Goal: Use online tool/utility: Utilize a website feature to perform a specific function

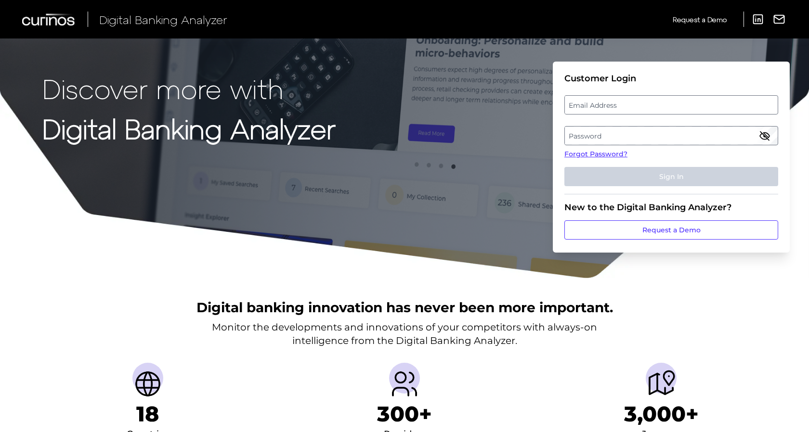
click at [580, 103] on label "Email Address" at bounding box center [671, 104] width 212 height 17
click at [580, 103] on input "email" at bounding box center [671, 104] width 214 height 19
click at [581, 107] on input "Email Address" at bounding box center [671, 104] width 214 height 19
paste input "[PERSON_NAME][EMAIL_ADDRESS][PERSON_NAME][DOMAIN_NAME]"
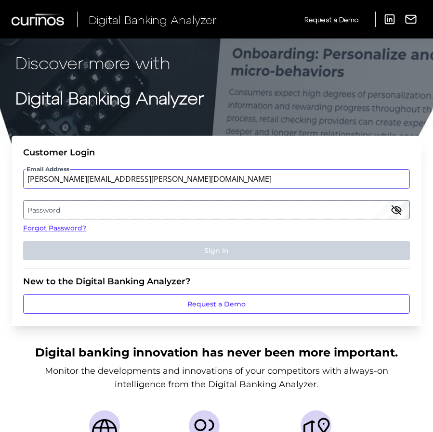
type input "[PERSON_NAME][EMAIL_ADDRESS][PERSON_NAME][DOMAIN_NAME]"
click at [99, 214] on label "Password" at bounding box center [216, 209] width 385 height 17
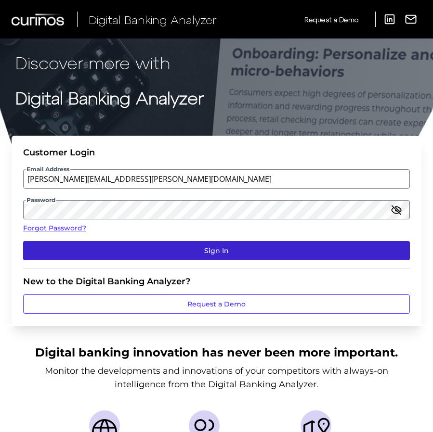
click at [180, 250] on button "Sign In" at bounding box center [216, 250] width 387 height 19
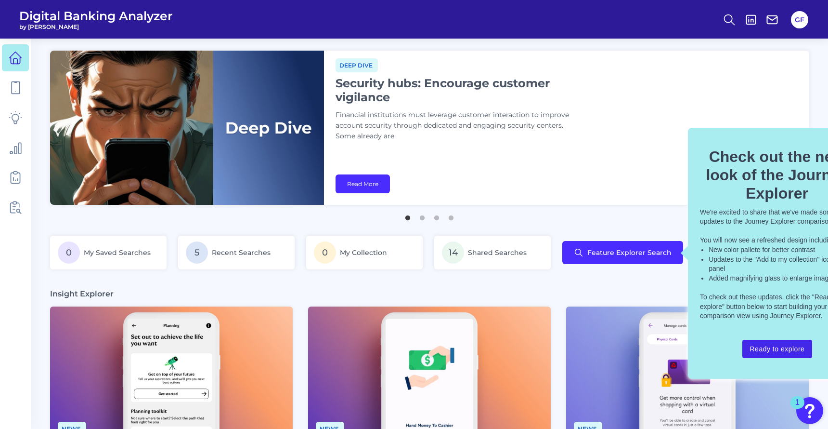
click at [787, 348] on button "Ready to explore" at bounding box center [778, 349] width 70 height 18
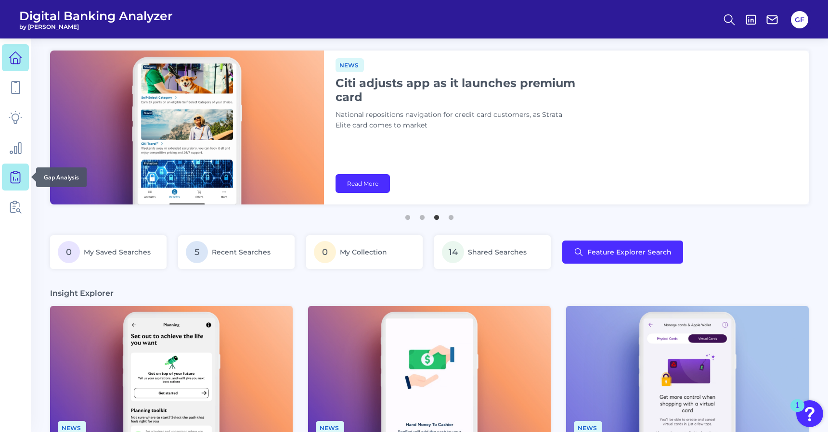
click at [18, 172] on icon at bounding box center [15, 177] width 9 height 11
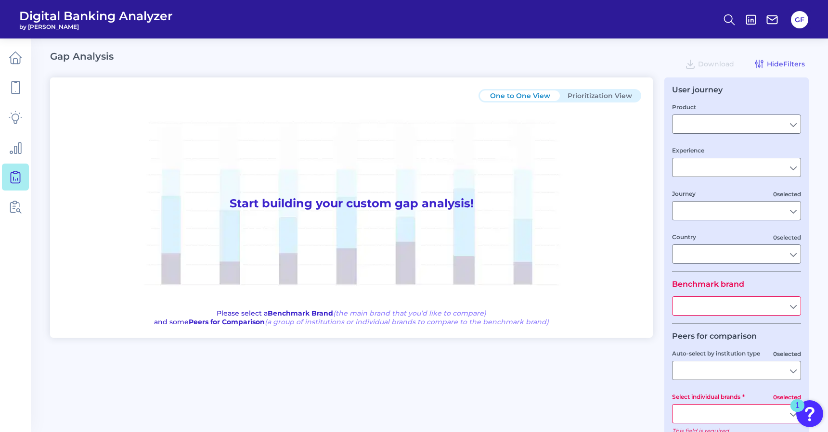
type input "Checking / Current Account"
type input "Mobile Servicing"
type input "Pre-Login Area, New Customer Onboarding, Login & Authentication, Accounts and t…"
type input "[GEOGRAPHIC_DATA]"
type input "TD Bank"
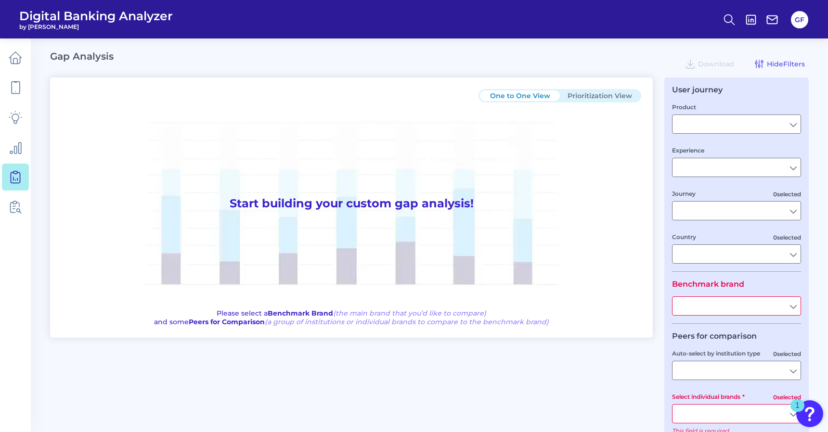
type input "All Select individual brands"
type input "All Journeys"
type input "All Countries"
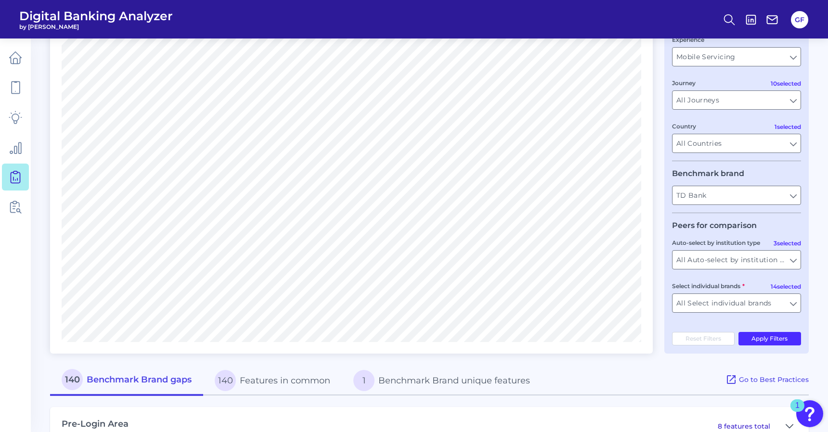
scroll to position [115, 0]
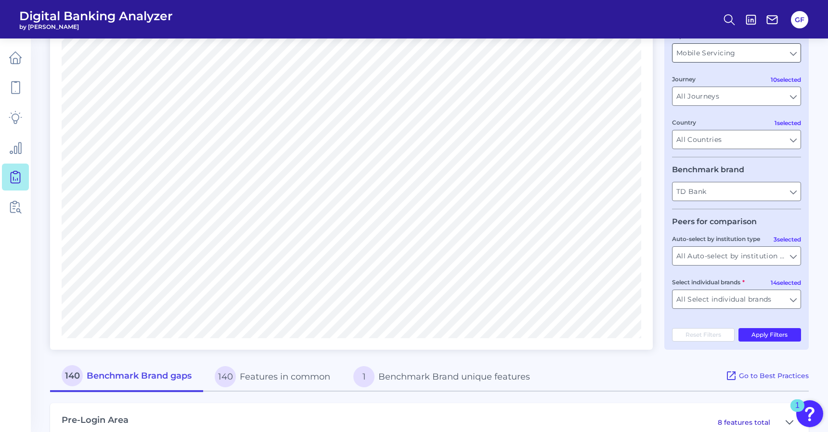
click at [717, 56] on input "Mobile Servicing" at bounding box center [737, 53] width 128 height 18
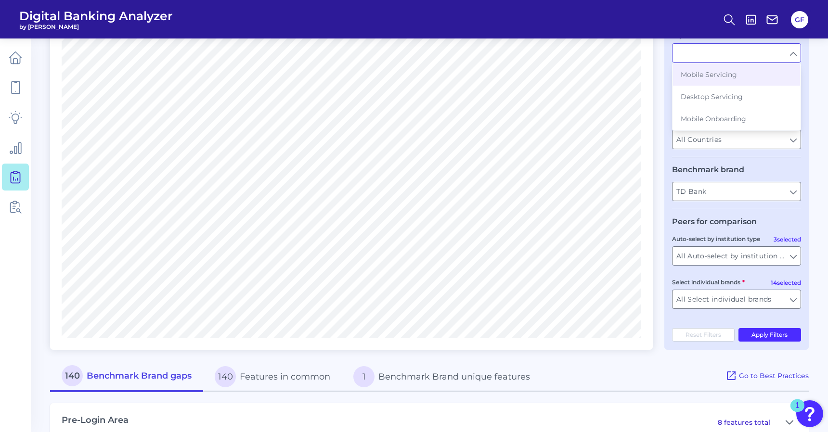
click at [717, 56] on input "Experience" at bounding box center [737, 53] width 128 height 18
type input "Mobile Servicing"
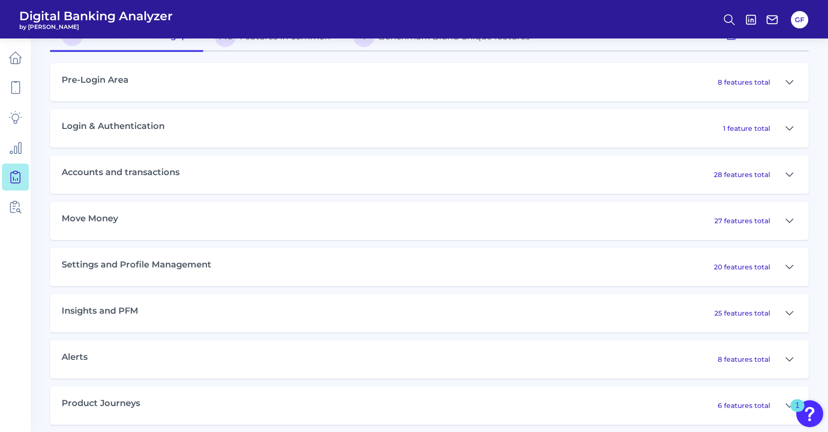
scroll to position [511, 0]
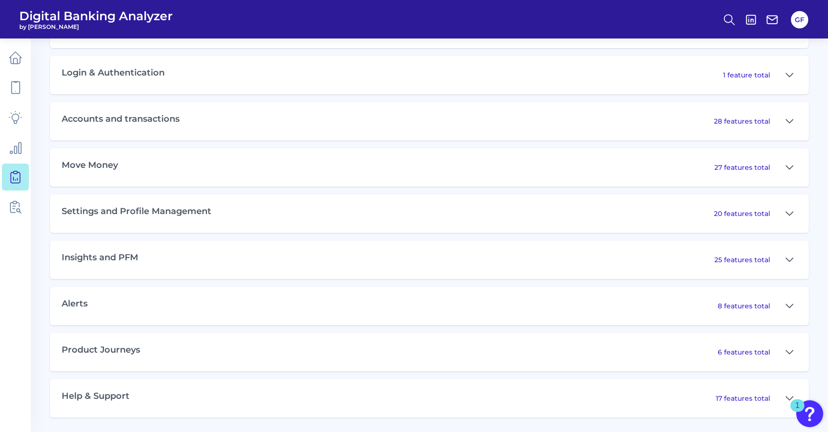
click at [268, 204] on div "Settings and Profile Management 20 features total" at bounding box center [429, 214] width 759 height 39
click at [718, 221] on div "20 features total" at bounding box center [755, 213] width 83 height 15
click at [721, 217] on p "20 features total" at bounding box center [742, 213] width 56 height 9
click at [794, 214] on button at bounding box center [789, 213] width 15 height 15
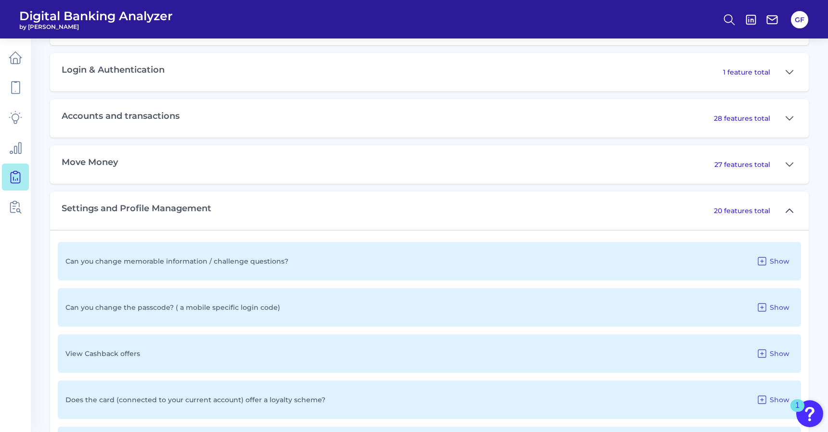
click at [794, 214] on button at bounding box center [789, 210] width 15 height 15
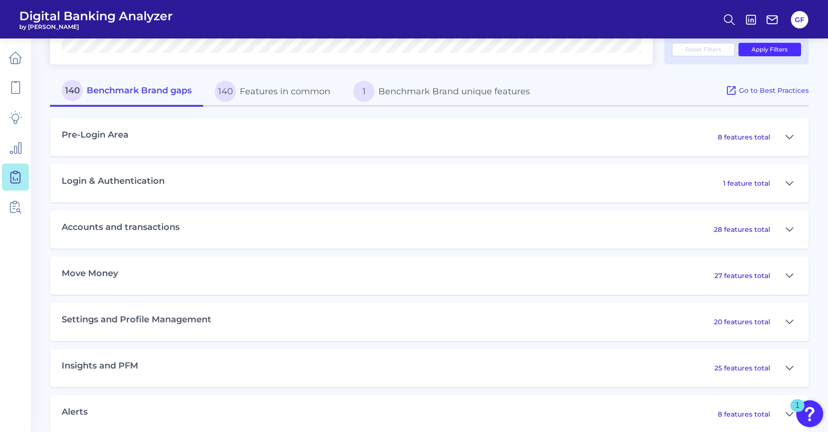
scroll to position [401, 0]
click at [785, 234] on button at bounding box center [789, 229] width 15 height 15
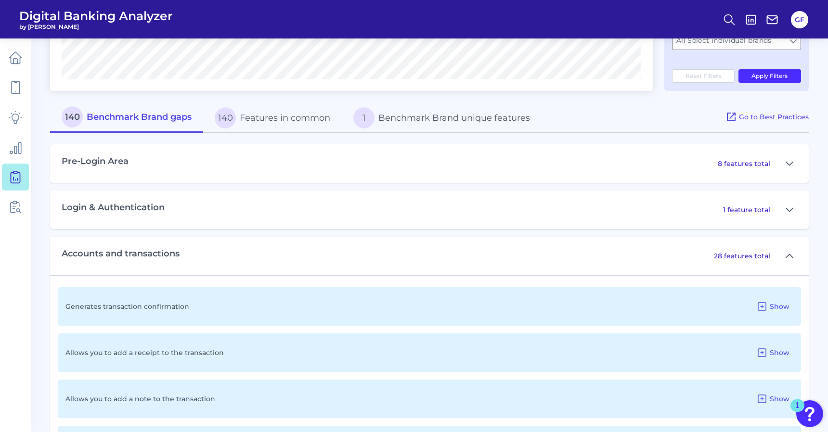
scroll to position [374, 0]
click at [785, 262] on button at bounding box center [789, 255] width 15 height 15
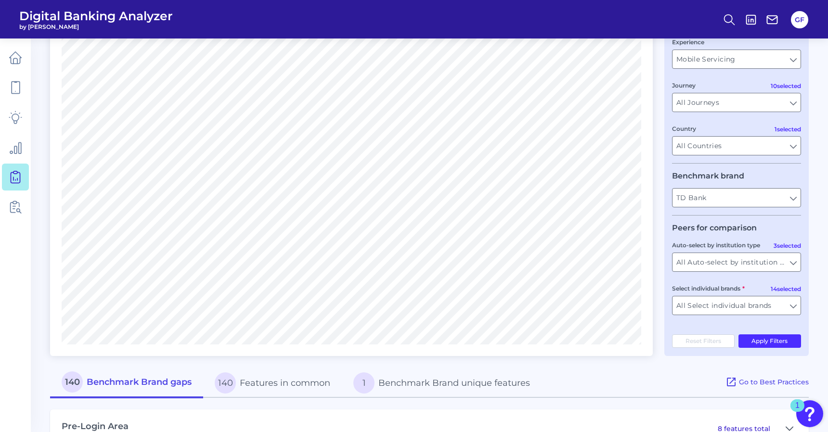
scroll to position [0, 0]
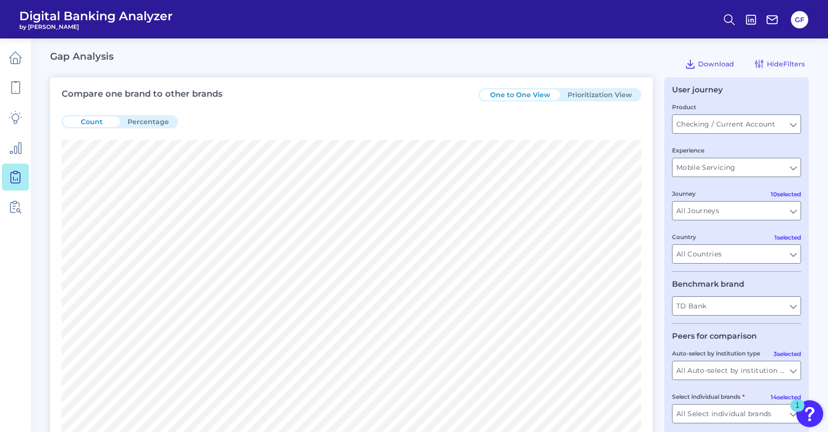
click at [714, 18] on header "Digital Banking Analyzer by Curinos GF" at bounding box center [414, 19] width 828 height 39
click at [719, 20] on button at bounding box center [730, 20] width 22 height 22
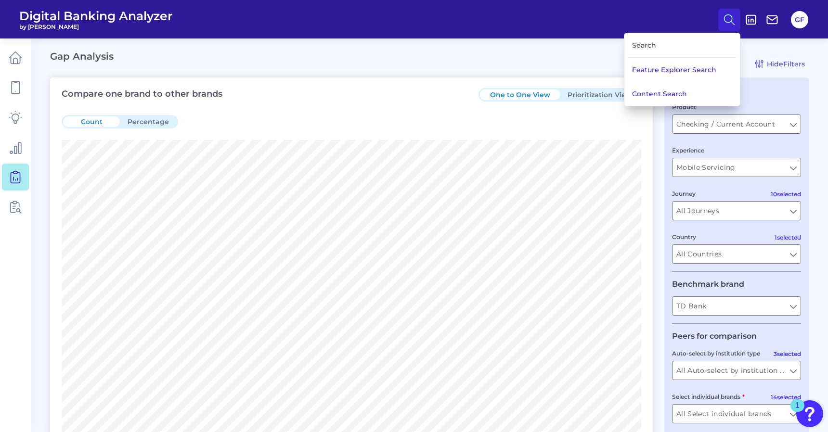
click at [659, 45] on div "Search" at bounding box center [682, 45] width 108 height 25
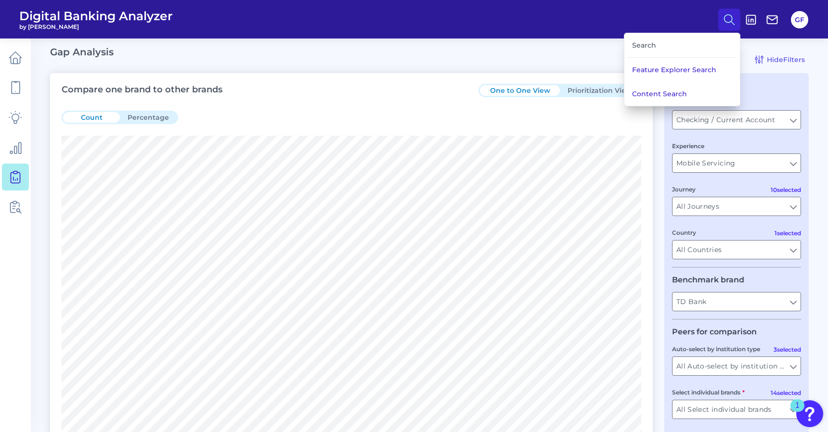
click at [650, 42] on div "Search" at bounding box center [682, 45] width 108 height 25
click at [728, 14] on circle at bounding box center [729, 18] width 8 height 8
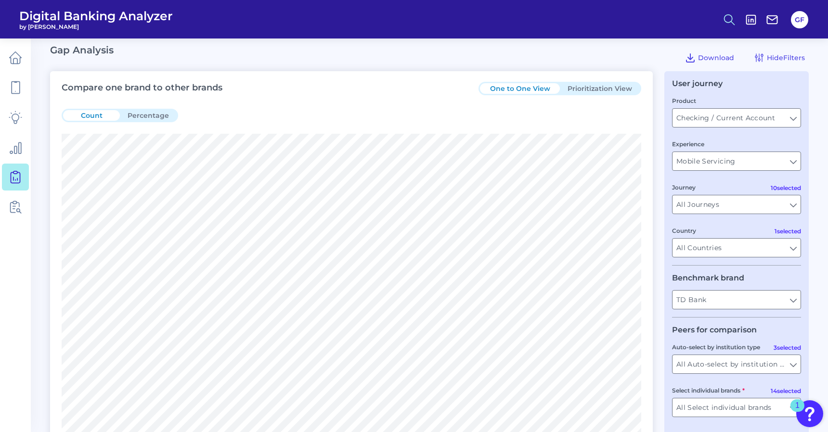
click at [731, 16] on circle at bounding box center [729, 18] width 8 height 8
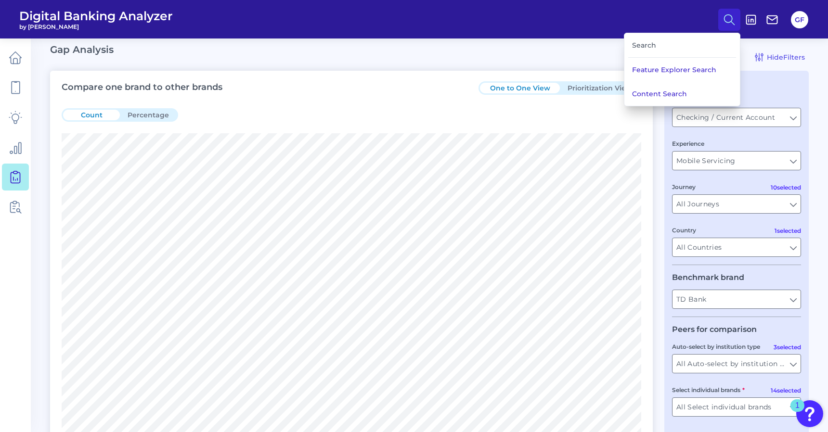
click at [646, 46] on div "Search" at bounding box center [682, 45] width 108 height 25
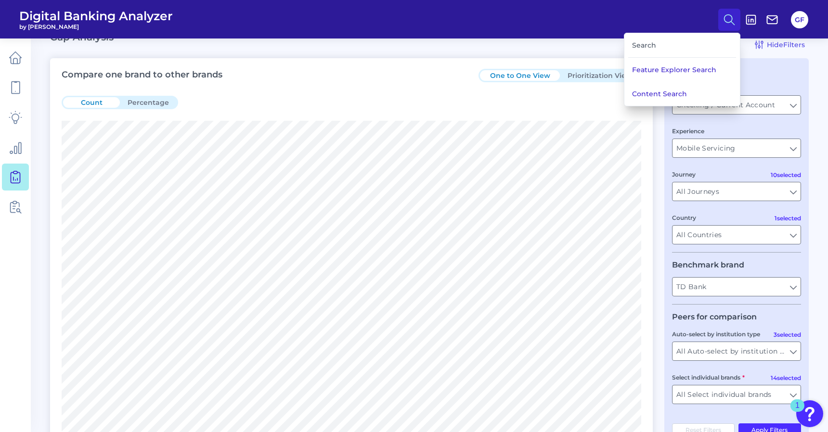
click at [646, 46] on div "Search" at bounding box center [682, 45] width 108 height 25
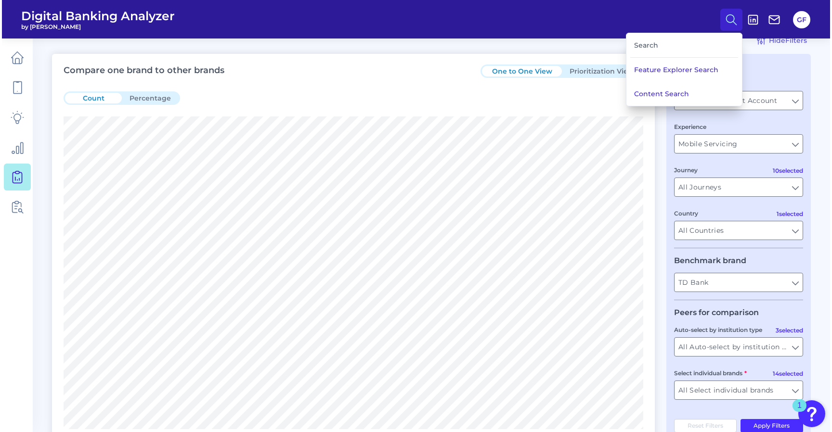
scroll to position [24, 0]
click at [645, 72] on button "Feature Explorer Search" at bounding box center [683, 70] width 116 height 24
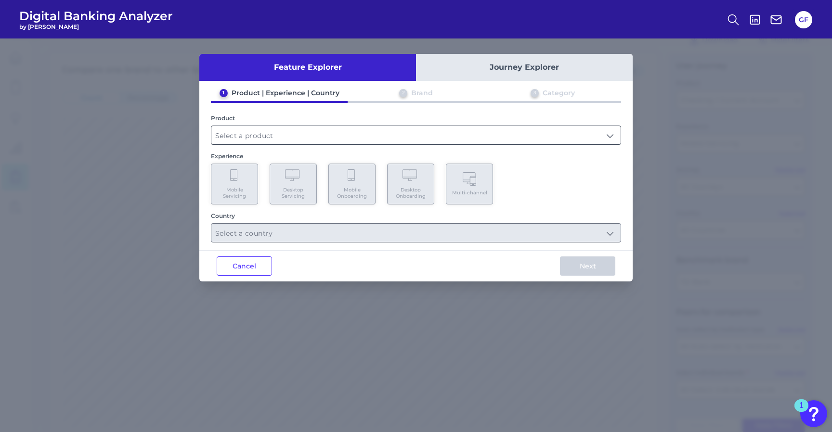
click at [286, 132] on input "text" at bounding box center [415, 135] width 409 height 18
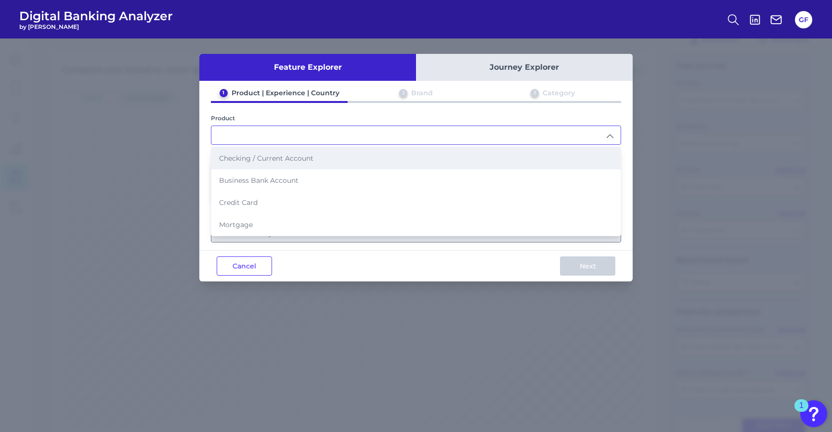
click at [280, 152] on li "Checking / Current Account" at bounding box center [415, 158] width 409 height 22
type input "Checking / Current Account"
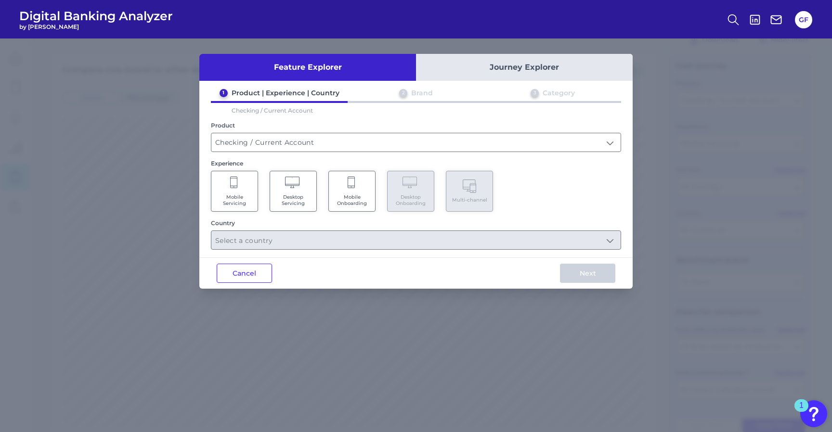
click at [307, 189] on Servicing "Desktop Servicing" at bounding box center [293, 191] width 47 height 41
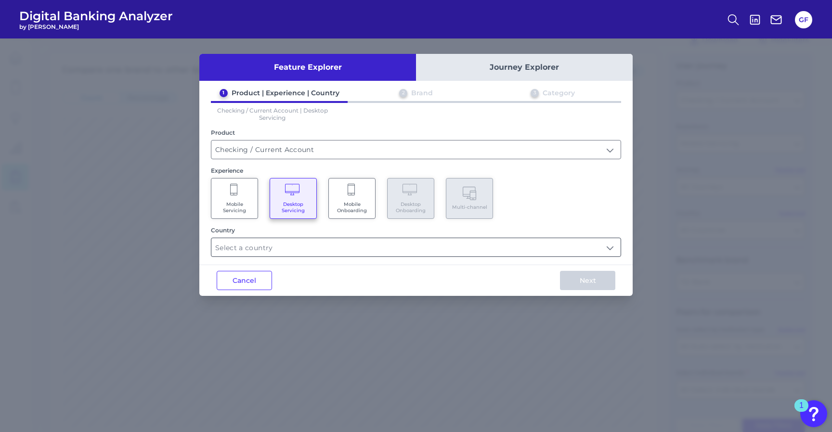
click at [331, 248] on input "text" at bounding box center [415, 247] width 409 height 18
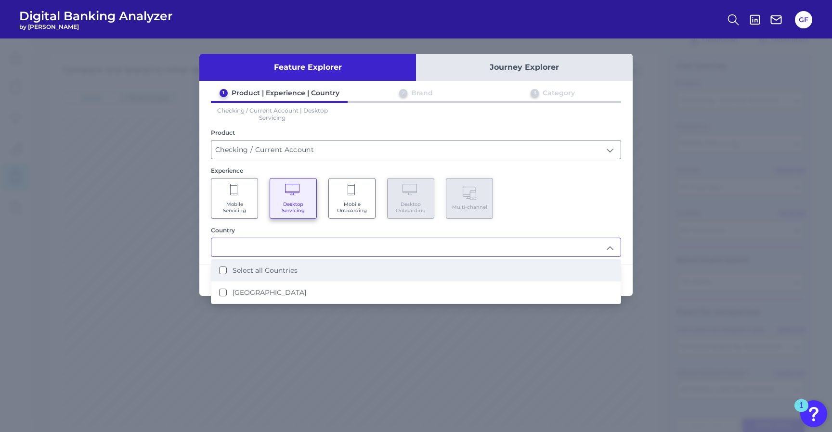
click at [281, 269] on label "Select all Countries" at bounding box center [265, 270] width 65 height 9
type input "Select all Countries"
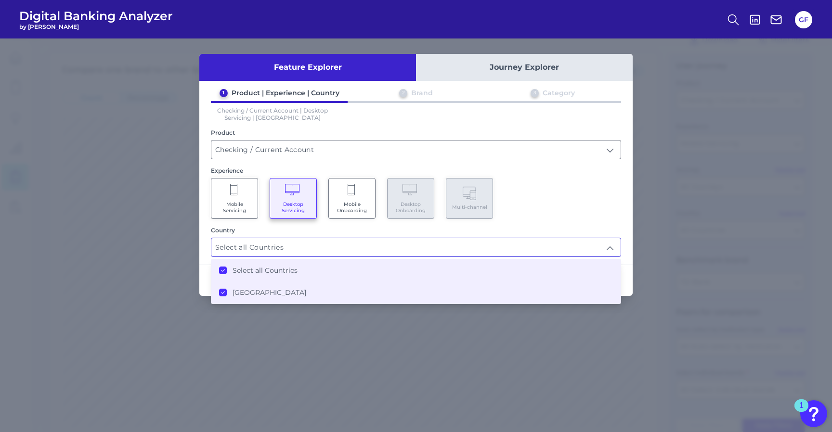
click at [221, 267] on Countries "Select all Countries" at bounding box center [223, 271] width 8 height 8
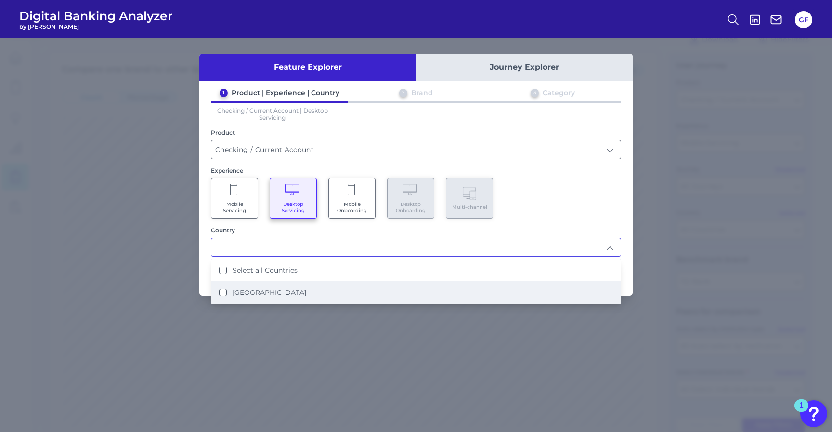
click at [222, 290] on States "[GEOGRAPHIC_DATA]" at bounding box center [223, 293] width 8 height 8
type input "Select all Countries"
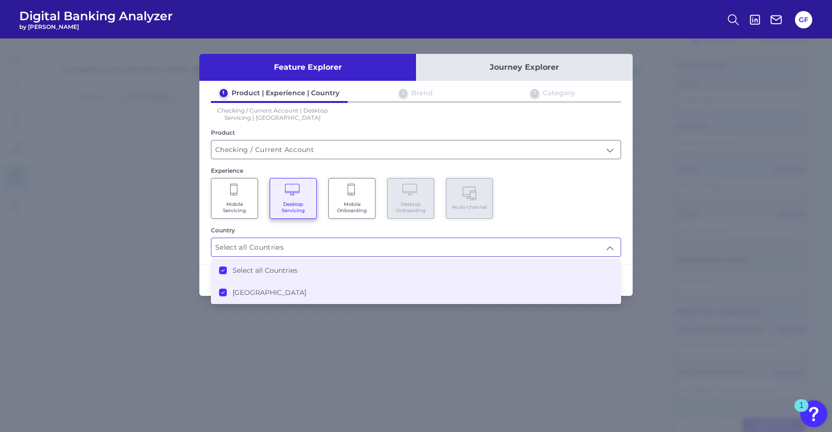
scroll to position [25, 0]
drag, startPoint x: 524, startPoint y: 206, endPoint x: 511, endPoint y: 217, distance: 16.7
click at [523, 208] on div "Mobile Servicing Desktop Servicing Mobile Onboarding Desktop Onboarding Multi-c…" at bounding box center [416, 198] width 410 height 41
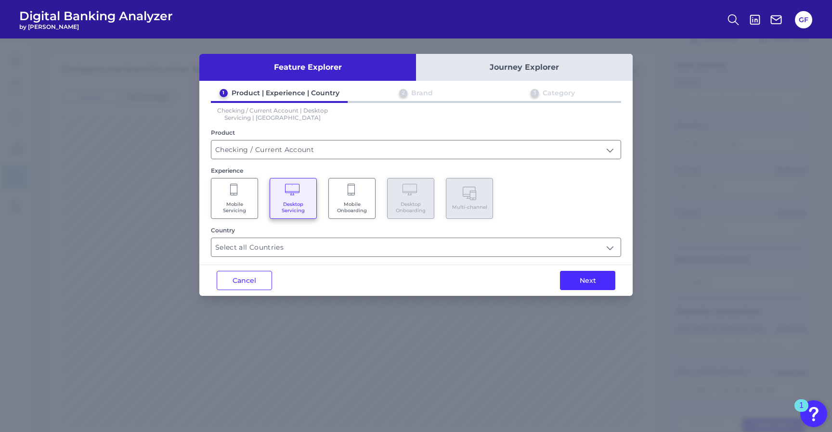
click at [581, 275] on button "Next" at bounding box center [587, 280] width 55 height 19
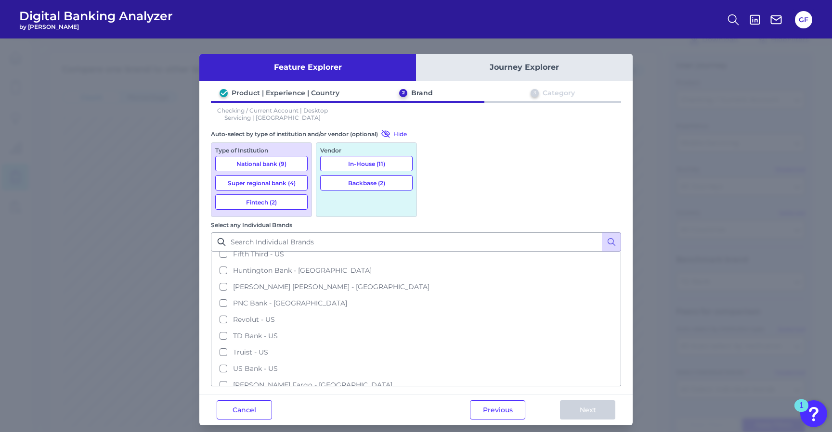
scroll to position [0, 0]
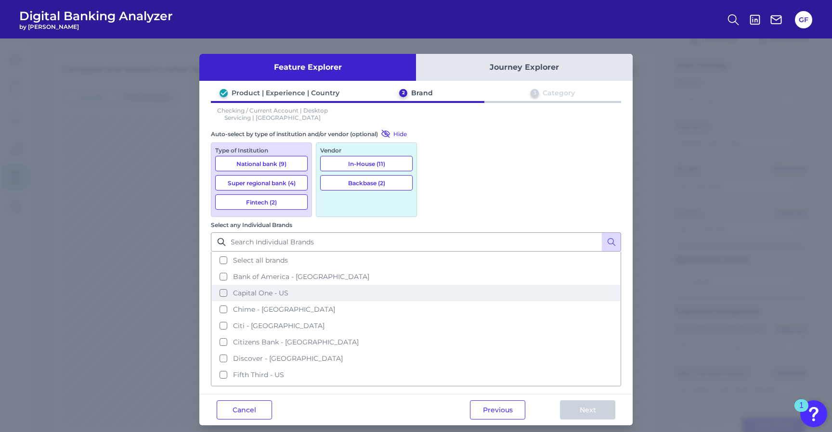
click at [434, 285] on button "Capital One - US" at bounding box center [416, 293] width 408 height 16
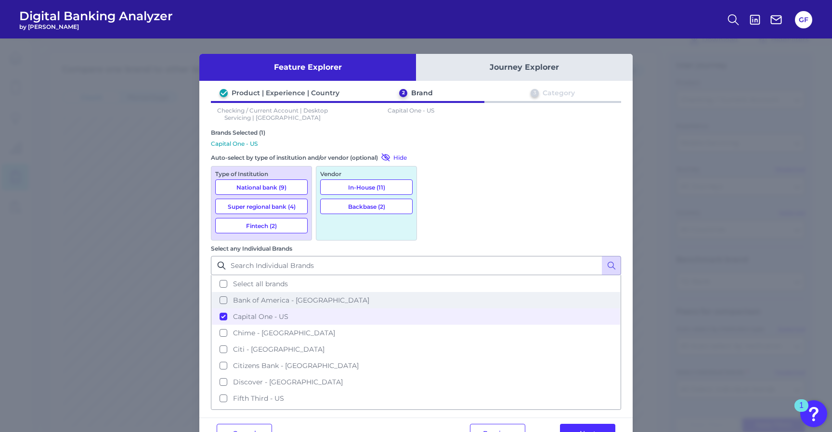
click at [432, 292] on button "Bank of America - [GEOGRAPHIC_DATA]" at bounding box center [416, 300] width 408 height 16
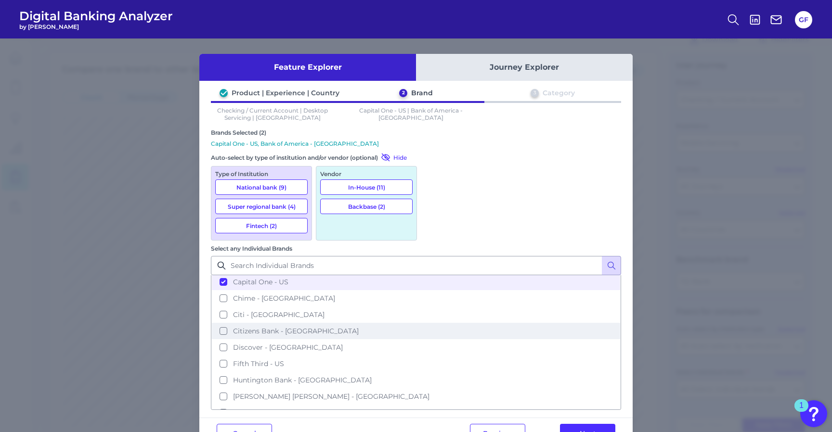
scroll to position [37, 0]
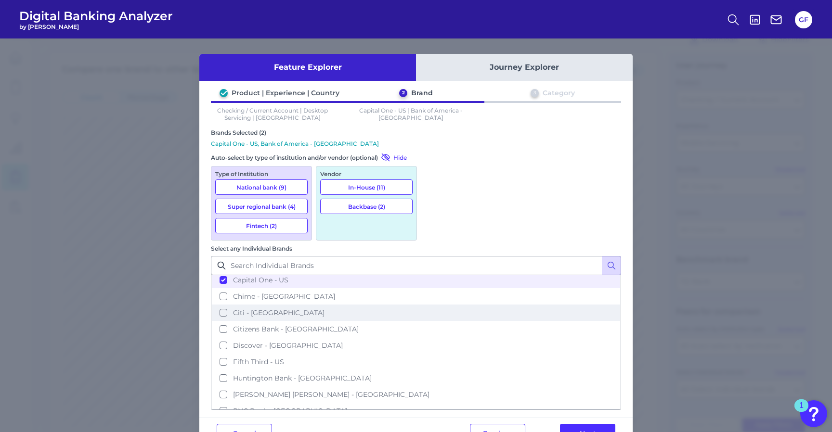
drag, startPoint x: 435, startPoint y: 219, endPoint x: 443, endPoint y: 226, distance: 10.9
click at [435, 305] on button "Citi - [GEOGRAPHIC_DATA]" at bounding box center [416, 313] width 408 height 16
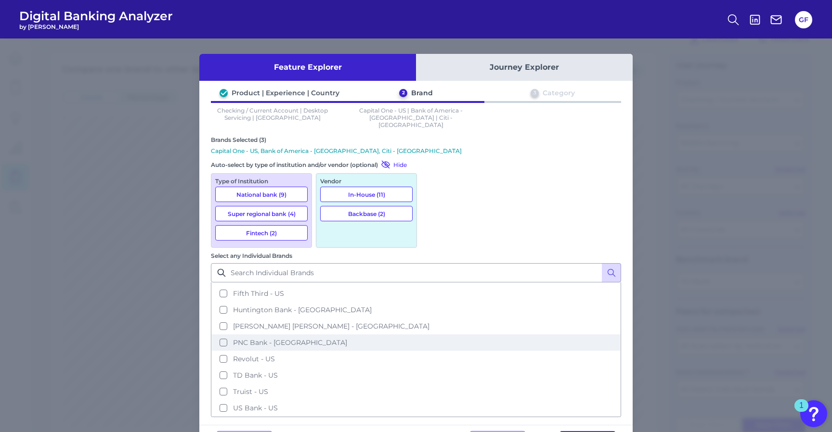
scroll to position [121, 0]
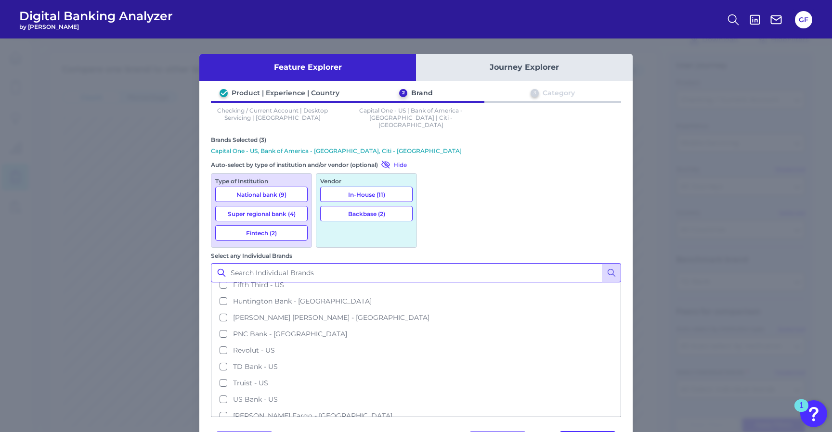
click at [471, 263] on input "Select any Individual Brands" at bounding box center [416, 272] width 410 height 19
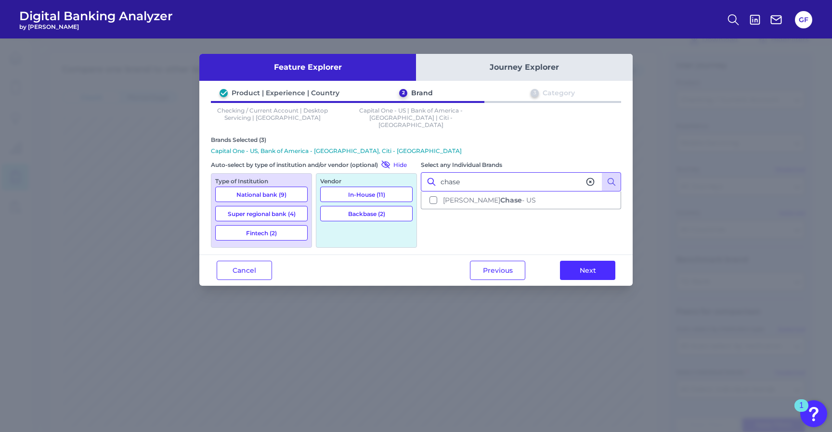
scroll to position [0, 0]
click at [436, 192] on button "[PERSON_NAME] [PERSON_NAME] - [GEOGRAPHIC_DATA]" at bounding box center [521, 200] width 198 height 16
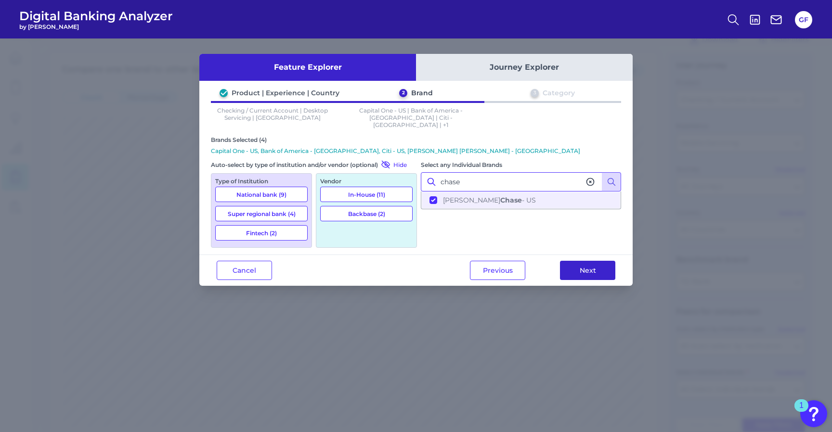
type input "chase"
click at [587, 261] on button "Next" at bounding box center [587, 270] width 55 height 19
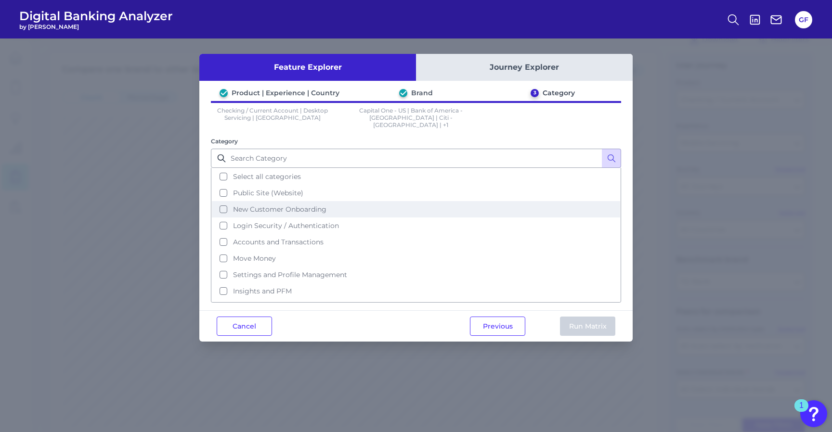
click at [226, 201] on button "New Customer Onboarding" at bounding box center [416, 209] width 408 height 16
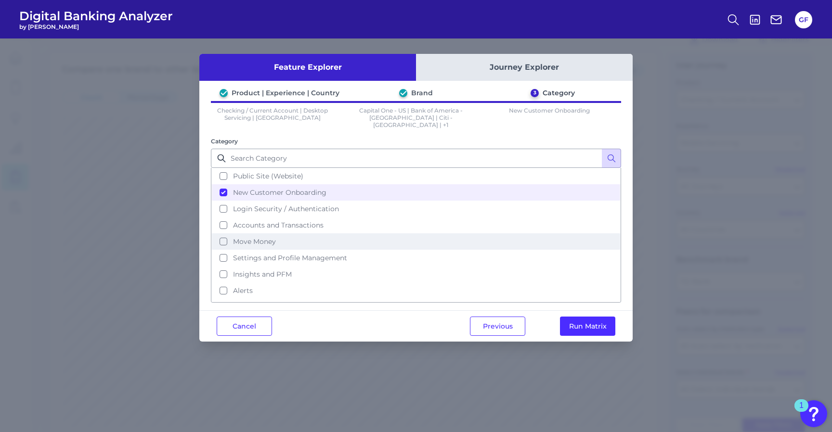
scroll to position [41, 0]
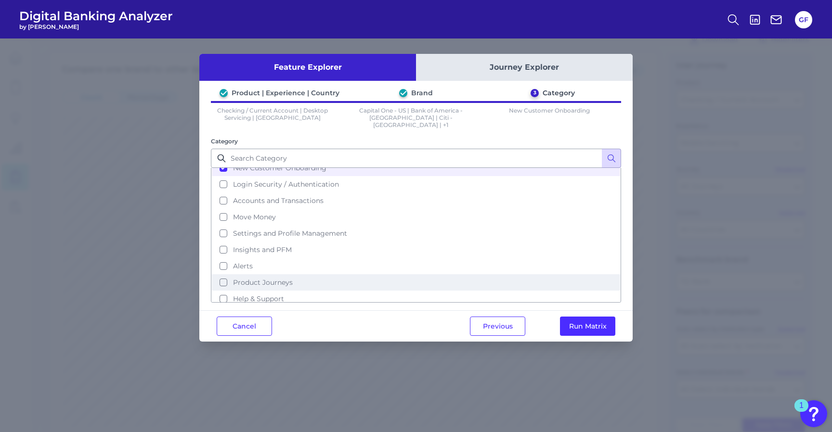
drag, startPoint x: 224, startPoint y: 269, endPoint x: 235, endPoint y: 269, distance: 11.1
click at [224, 275] on button "Product Journeys" at bounding box center [416, 283] width 408 height 16
click at [581, 319] on button "Run Matrix" at bounding box center [587, 326] width 55 height 19
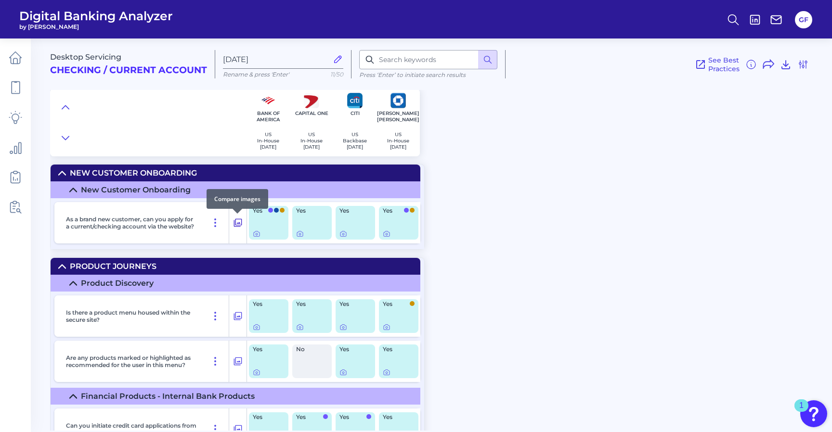
click at [235, 224] on icon at bounding box center [238, 223] width 10 height 12
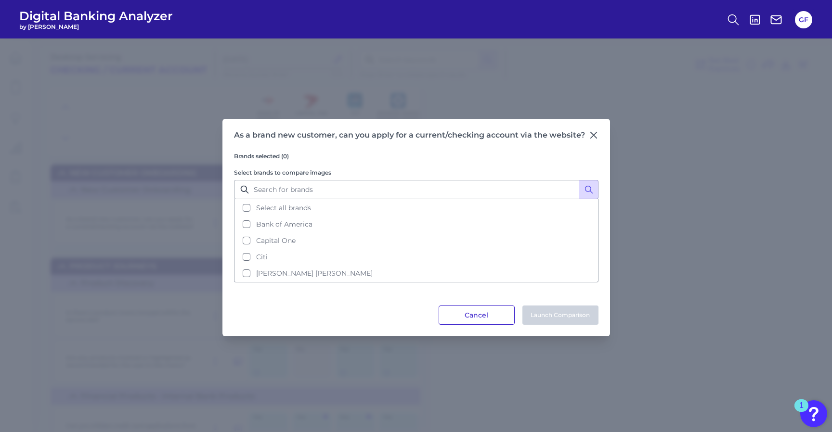
click at [467, 312] on button "Cancel" at bounding box center [477, 315] width 76 height 19
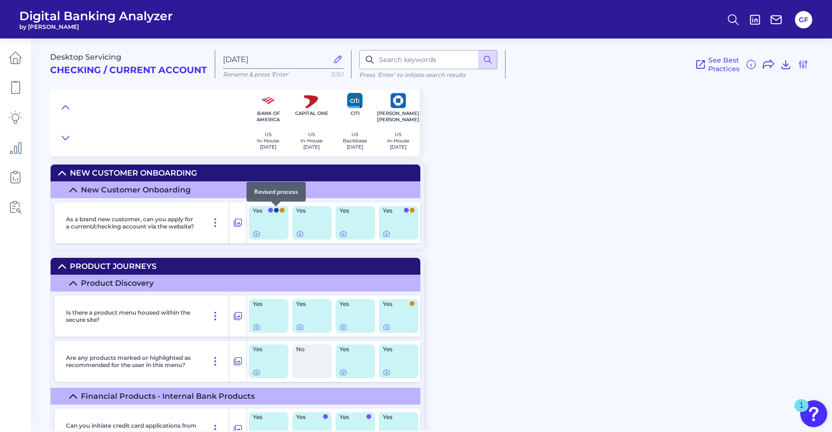
click at [277, 211] on span at bounding box center [276, 210] width 5 height 5
click at [259, 236] on icon at bounding box center [257, 234] width 8 height 8
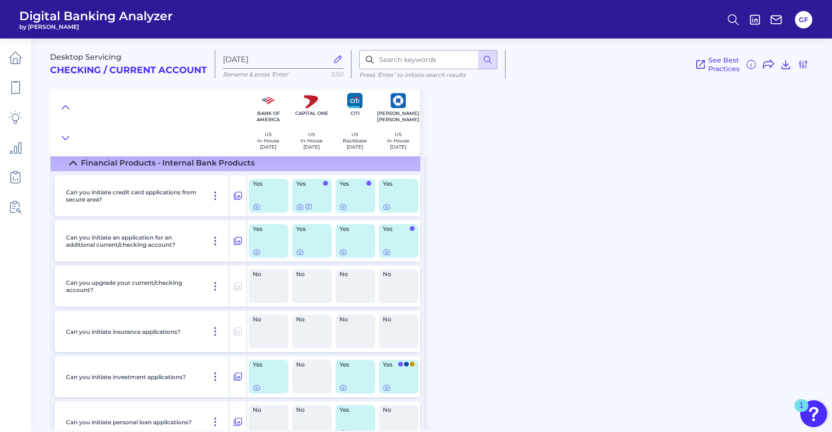
scroll to position [231, 0]
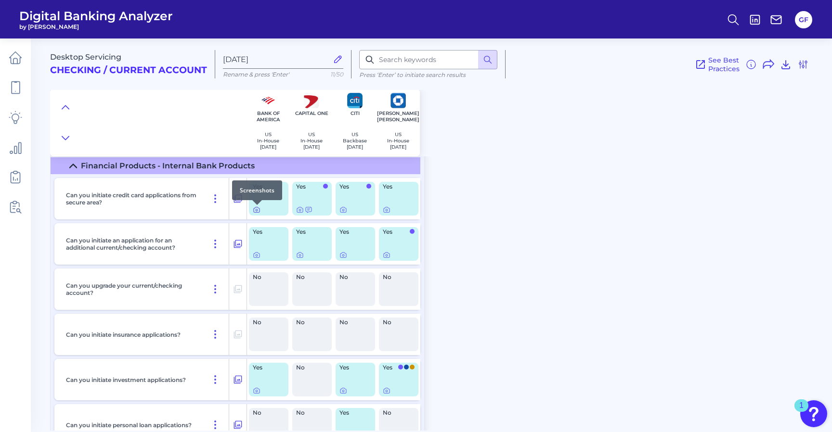
click at [255, 212] on icon at bounding box center [257, 210] width 8 height 8
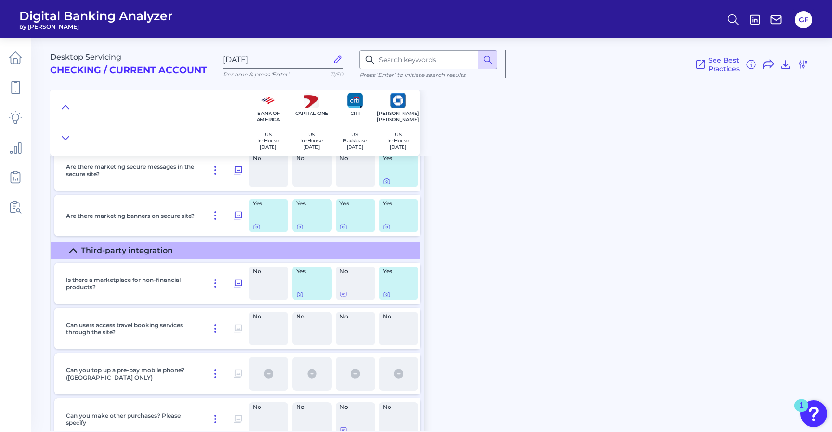
scroll to position [793, 0]
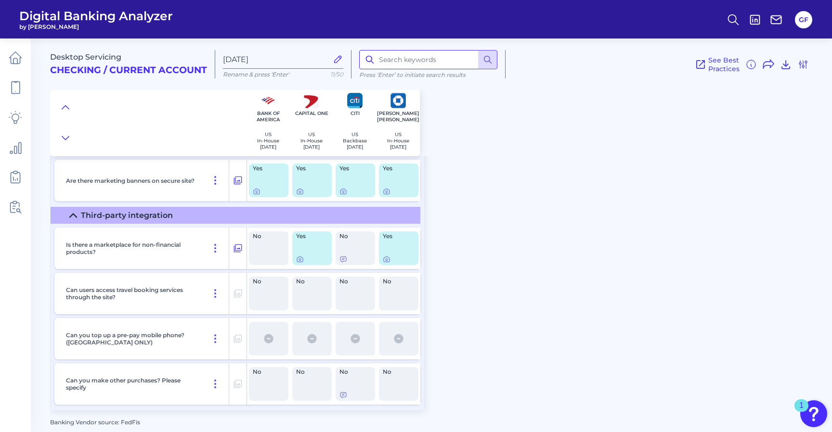
click at [403, 64] on input at bounding box center [428, 59] width 138 height 19
type input "overdraft"
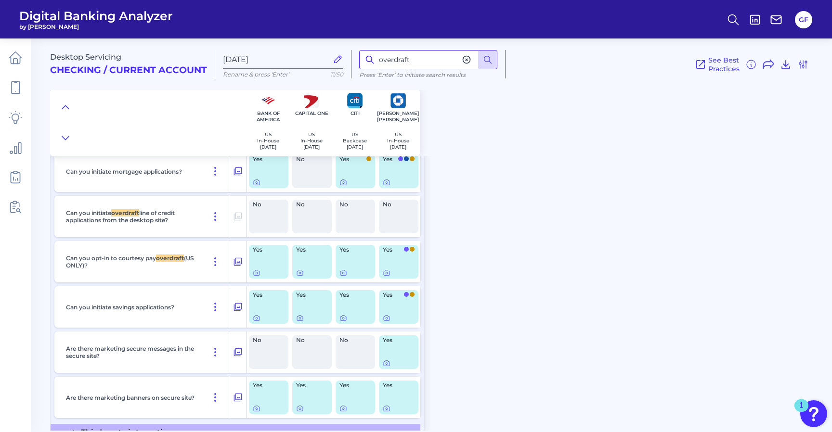
scroll to position [562, 0]
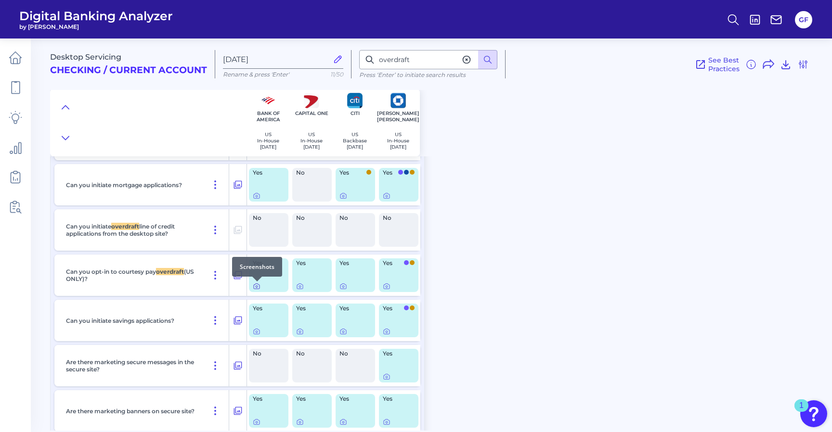
click at [259, 286] on icon at bounding box center [257, 287] width 8 height 8
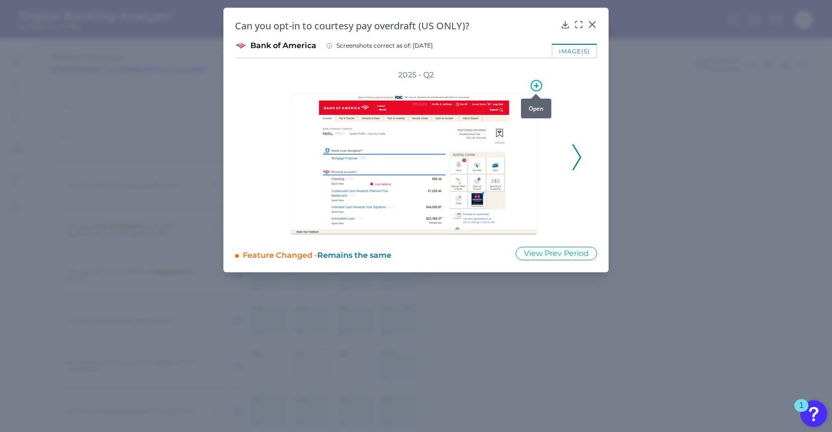
click at [537, 88] on icon at bounding box center [537, 86] width 12 height 12
drag, startPoint x: 515, startPoint y: 109, endPoint x: 543, endPoint y: 162, distance: 59.7
click at [543, 163] on div at bounding box center [416, 157] width 299 height 155
click at [573, 158] on icon at bounding box center [577, 157] width 9 height 26
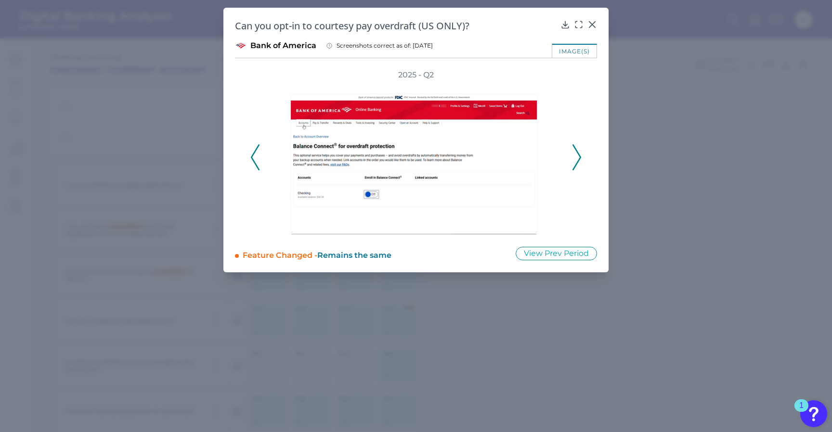
drag, startPoint x: 573, startPoint y: 158, endPoint x: 551, endPoint y: 190, distance: 38.7
click at [552, 190] on div at bounding box center [416, 157] width 308 height 155
click at [437, 155] on img at bounding box center [413, 164] width 247 height 141
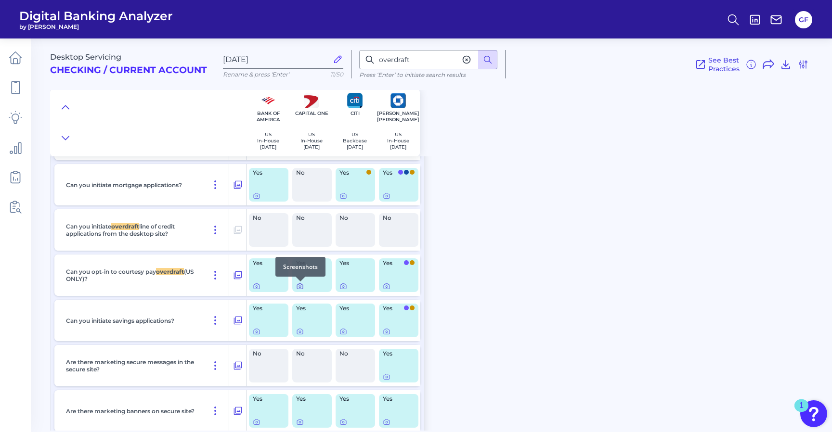
click at [300, 287] on icon at bounding box center [300, 287] width 2 height 2
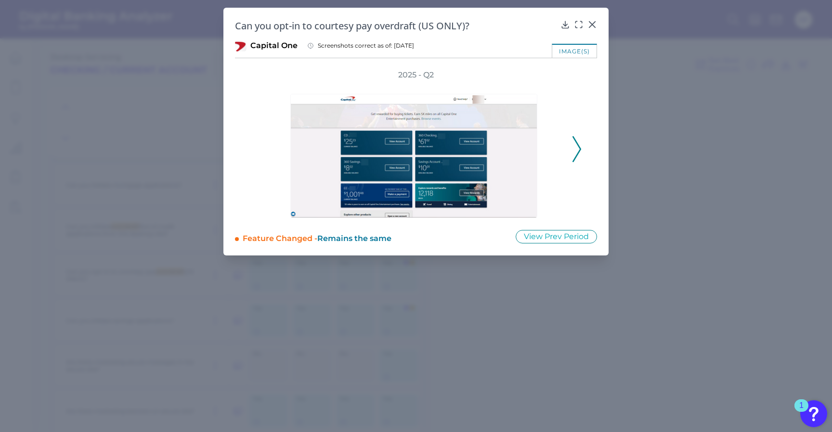
click at [576, 152] on icon at bounding box center [577, 149] width 9 height 26
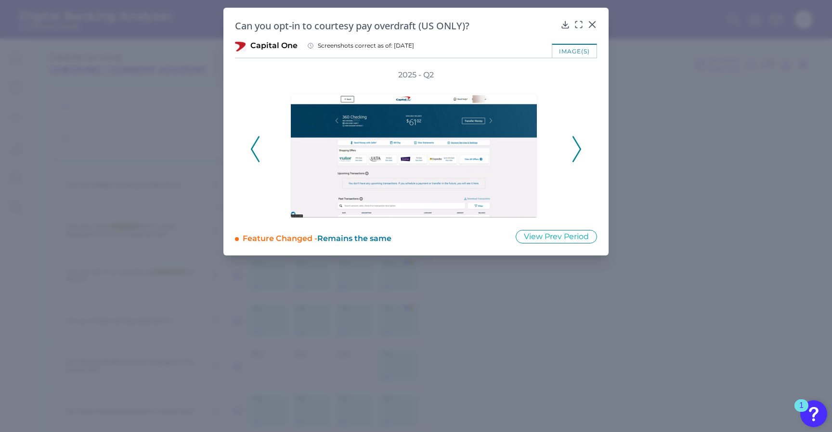
click at [576, 152] on icon at bounding box center [577, 149] width 9 height 26
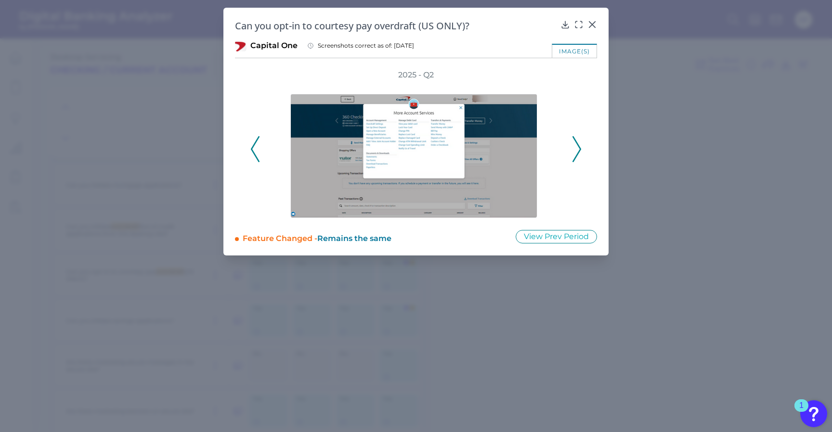
click at [576, 152] on icon at bounding box center [577, 149] width 9 height 26
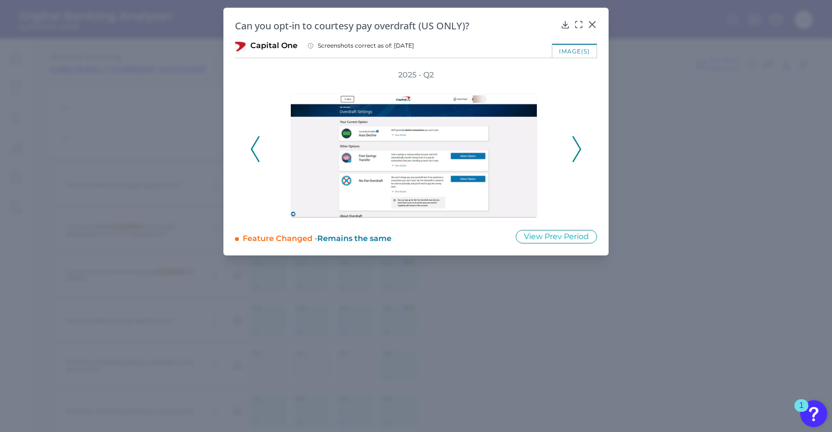
click at [576, 152] on icon at bounding box center [577, 149] width 9 height 26
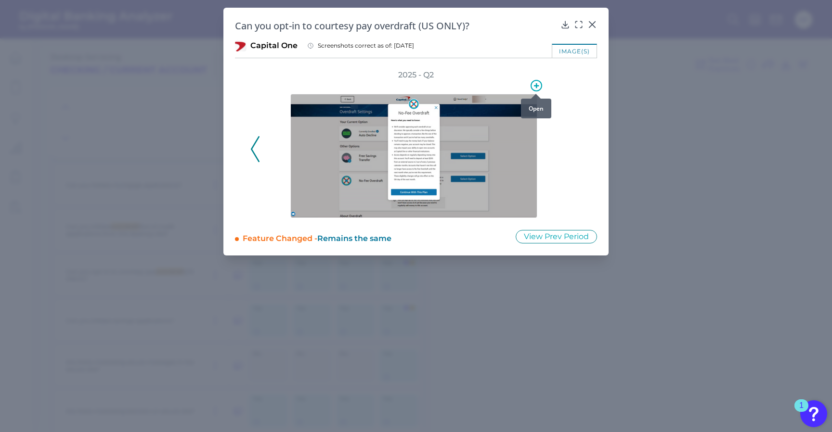
click at [531, 87] on circle at bounding box center [536, 85] width 11 height 11
click at [415, 140] on img at bounding box center [413, 156] width 247 height 124
click at [457, 194] on img at bounding box center [413, 156] width 247 height 124
click at [561, 155] on div at bounding box center [416, 149] width 299 height 138
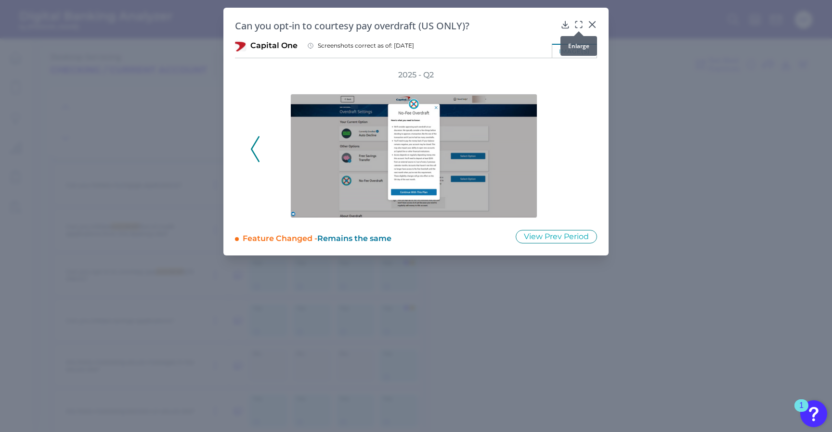
click at [582, 24] on icon at bounding box center [579, 25] width 10 height 10
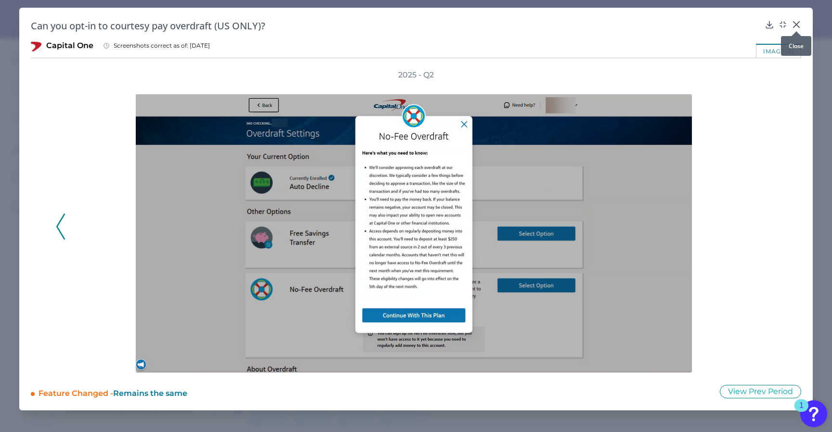
click at [798, 26] on icon at bounding box center [797, 25] width 10 height 10
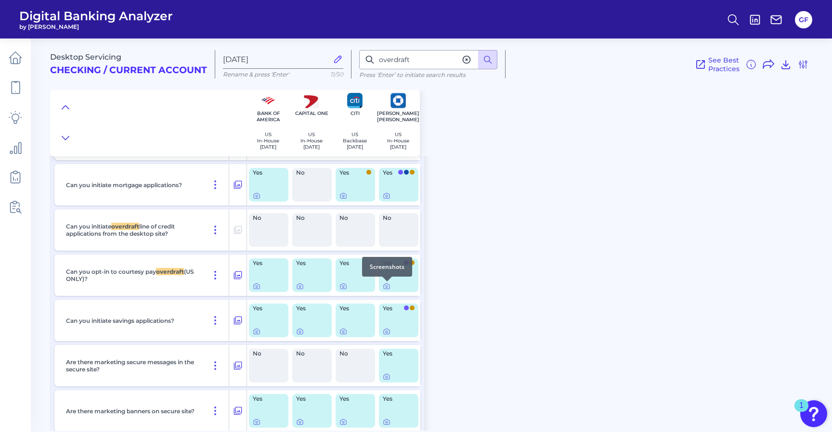
click at [387, 286] on div at bounding box center [387, 282] width 10 height 10
click at [387, 288] on icon at bounding box center [387, 287] width 8 height 8
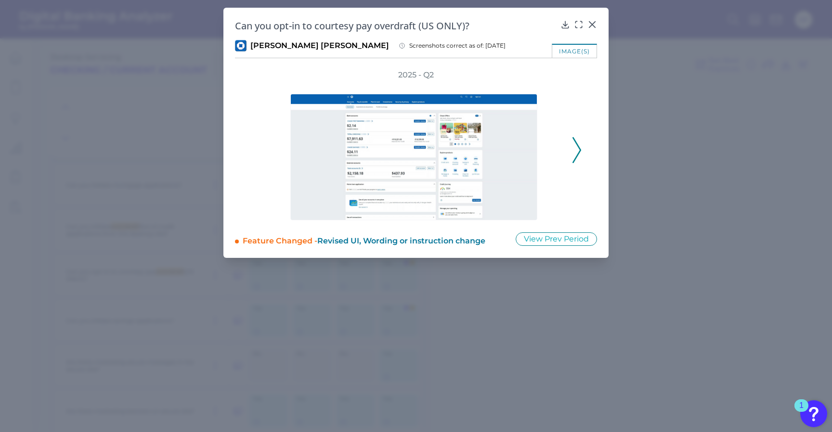
click at [579, 145] on icon at bounding box center [577, 150] width 9 height 26
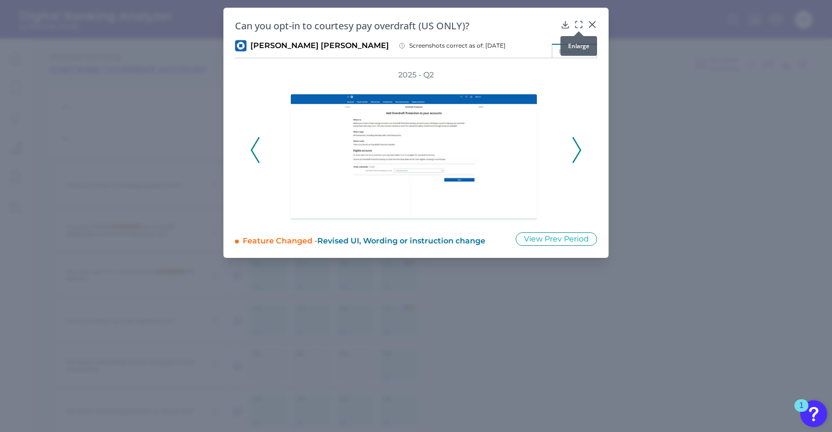
click at [578, 26] on div at bounding box center [579, 31] width 10 height 10
click at [578, 26] on icon at bounding box center [579, 25] width 10 height 10
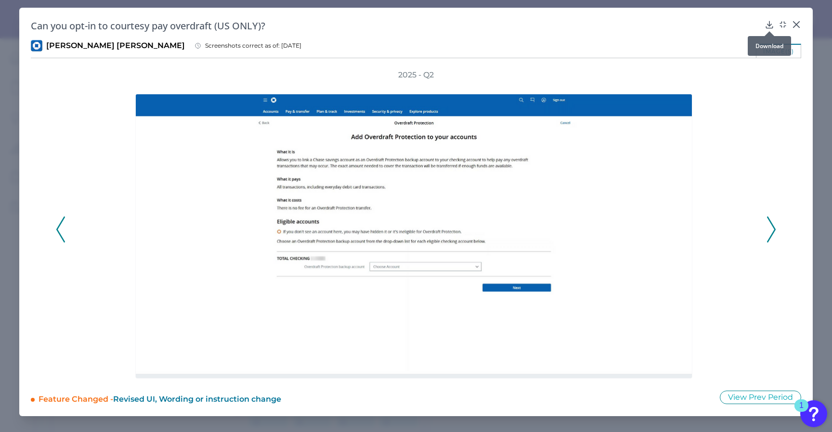
click at [772, 26] on div at bounding box center [770, 31] width 10 height 10
click at [769, 25] on icon at bounding box center [769, 24] width 6 height 7
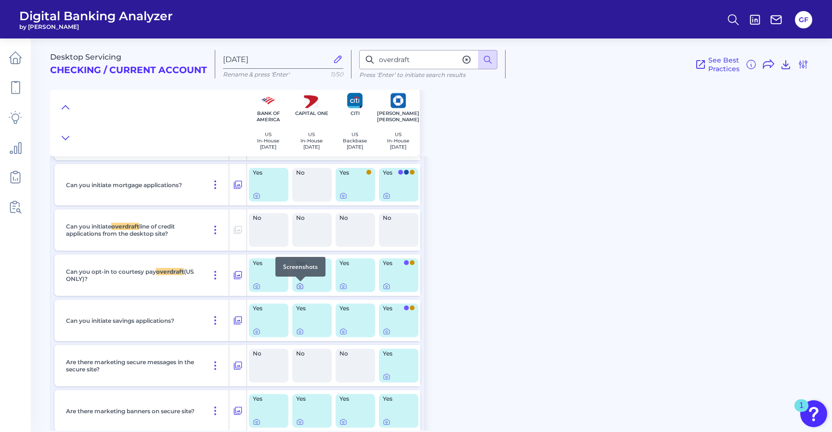
click at [300, 288] on icon at bounding box center [300, 287] width 8 height 8
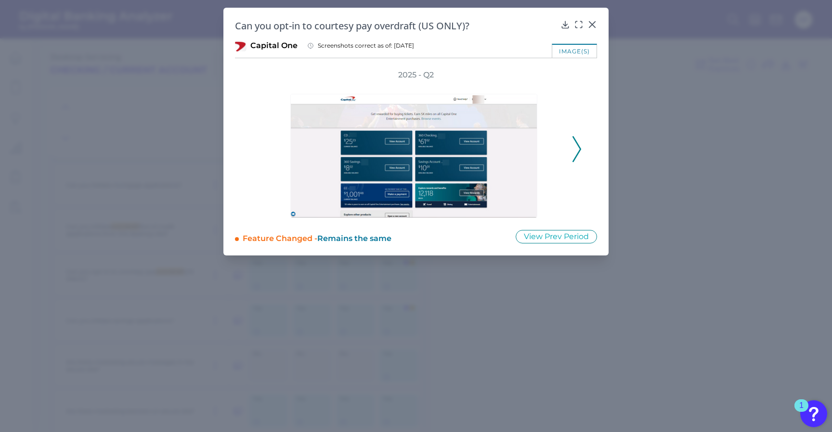
click at [574, 153] on icon at bounding box center [577, 149] width 9 height 26
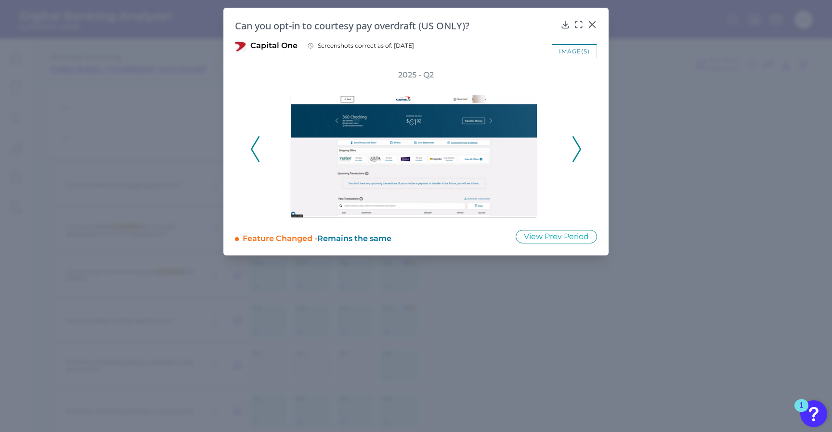
click at [574, 153] on icon at bounding box center [577, 149] width 9 height 26
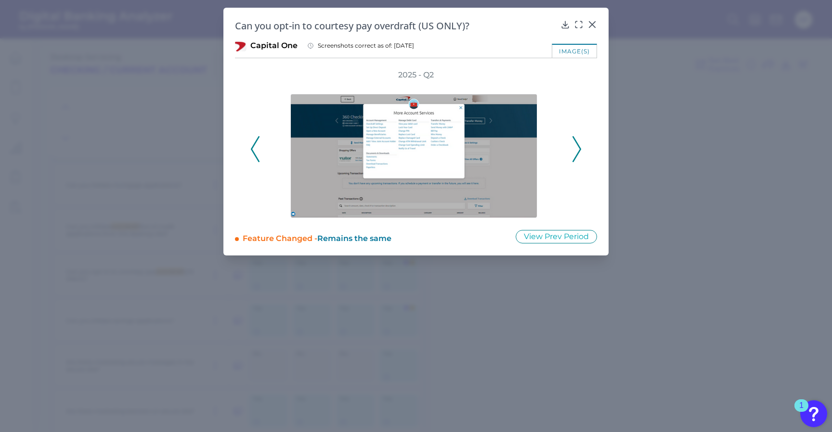
click at [574, 153] on icon at bounding box center [577, 149] width 9 height 26
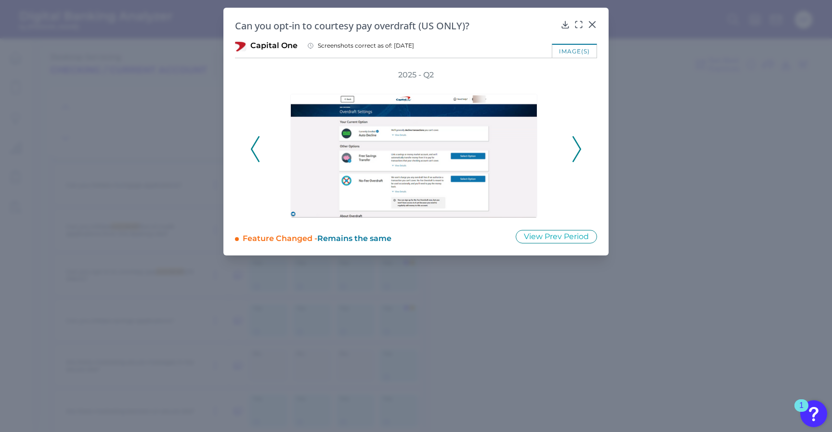
click at [574, 153] on icon at bounding box center [577, 149] width 9 height 26
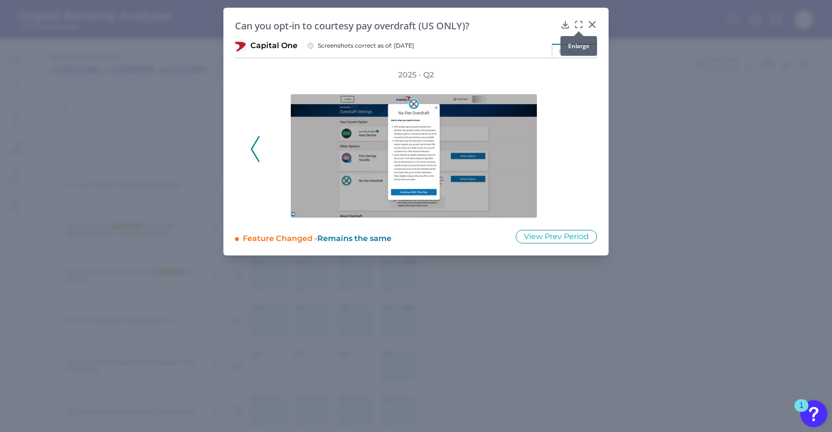
click at [577, 26] on icon at bounding box center [579, 25] width 10 height 10
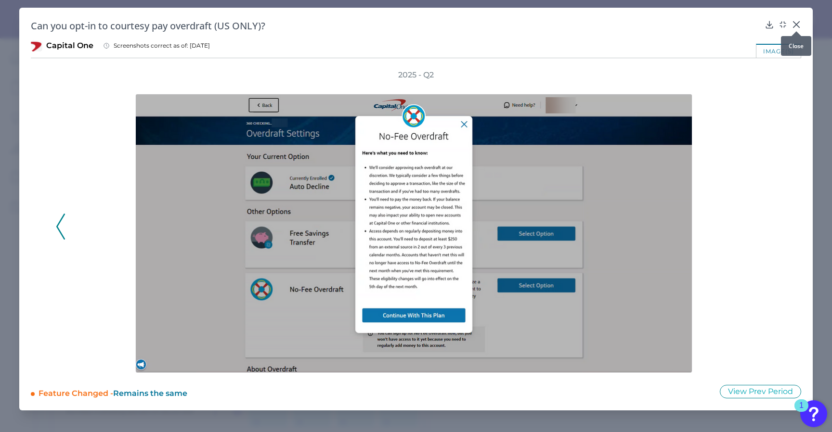
click at [798, 20] on icon at bounding box center [797, 25] width 10 height 10
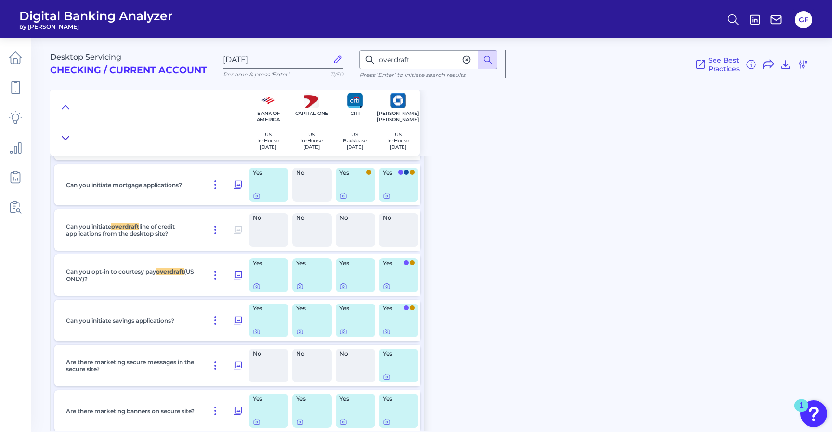
click at [63, 138] on icon at bounding box center [65, 137] width 7 height 3
click at [808, 66] on icon at bounding box center [804, 65] width 12 height 12
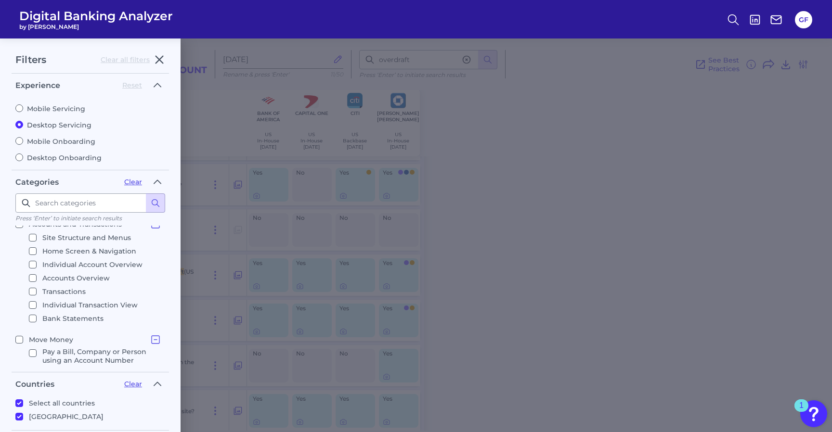
scroll to position [85, 0]
click at [21, 187] on input "New Customer Onboarding New Customer Onboarding" at bounding box center [19, 183] width 8 height 8
checkbox input "false"
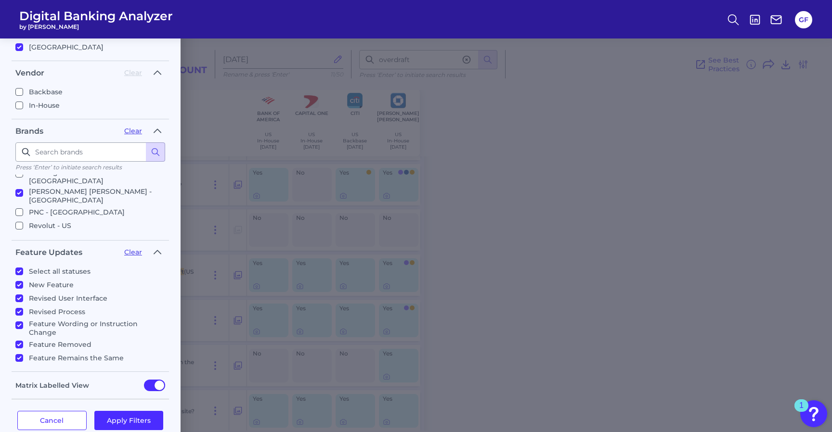
scroll to position [139, 0]
click at [17, 219] on input "TD Bank - US" at bounding box center [19, 223] width 8 height 8
checkbox input "true"
click at [16, 227] on input "US Bank - US" at bounding box center [19, 231] width 8 height 8
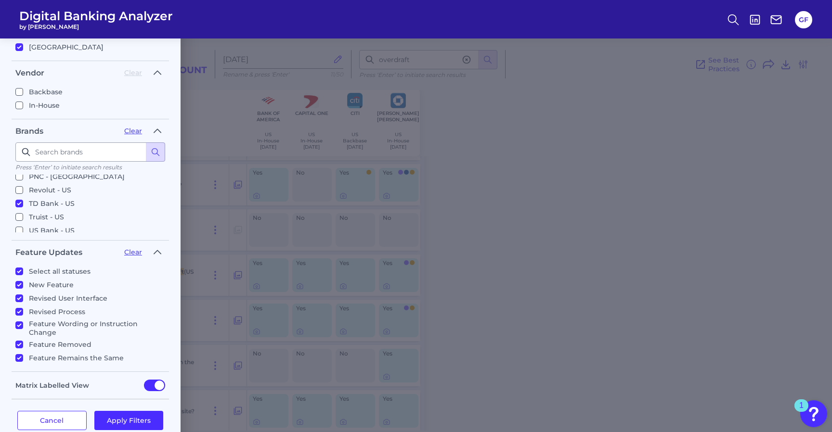
checkbox input "true"
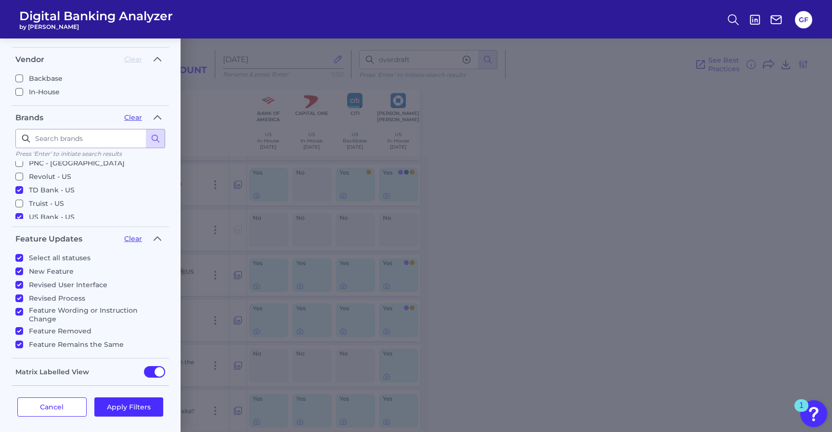
click at [20, 227] on input "[PERSON_NAME] Fargo - [GEOGRAPHIC_DATA]" at bounding box center [19, 231] width 8 height 8
checkbox input "true"
click at [18, 213] on input "US Bank - US" at bounding box center [19, 217] width 8 height 8
checkbox input "false"
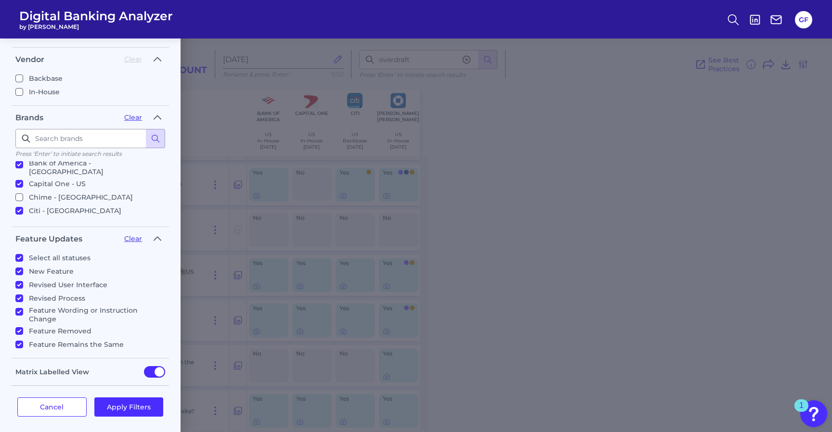
click at [18, 194] on input "Chime - [GEOGRAPHIC_DATA]" at bounding box center [19, 198] width 8 height 8
checkbox input "true"
click at [116, 398] on button "Apply Filters" at bounding box center [128, 407] width 69 height 19
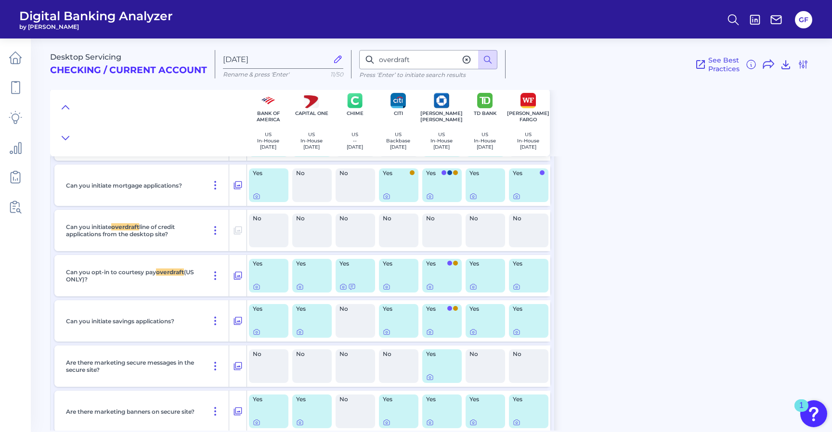
scroll to position [0, 0]
click at [475, 287] on icon at bounding box center [474, 287] width 8 height 8
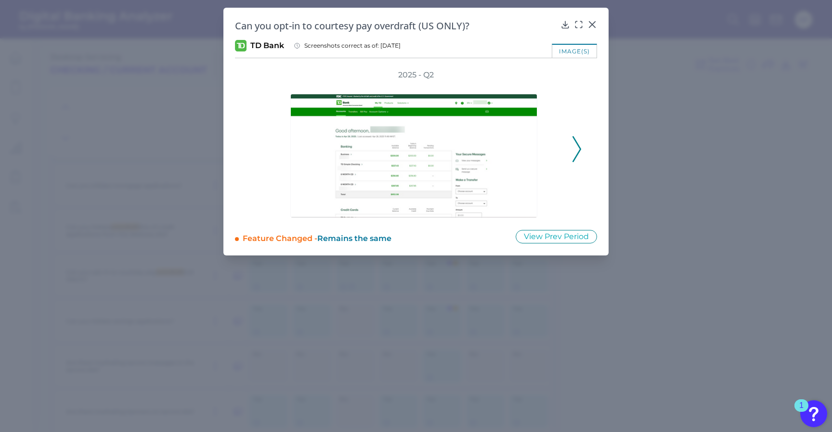
click at [571, 142] on div "2025 - Q2" at bounding box center [415, 144] width 331 height 148
click at [576, 149] on icon at bounding box center [577, 149] width 9 height 26
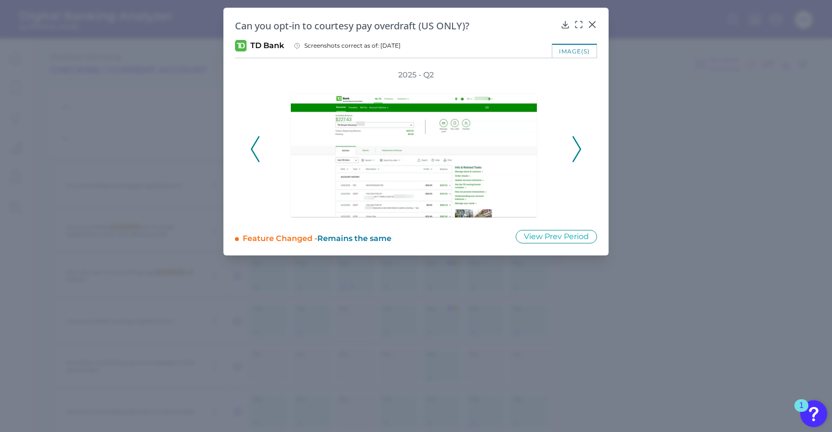
click at [576, 149] on icon at bounding box center [577, 149] width 9 height 26
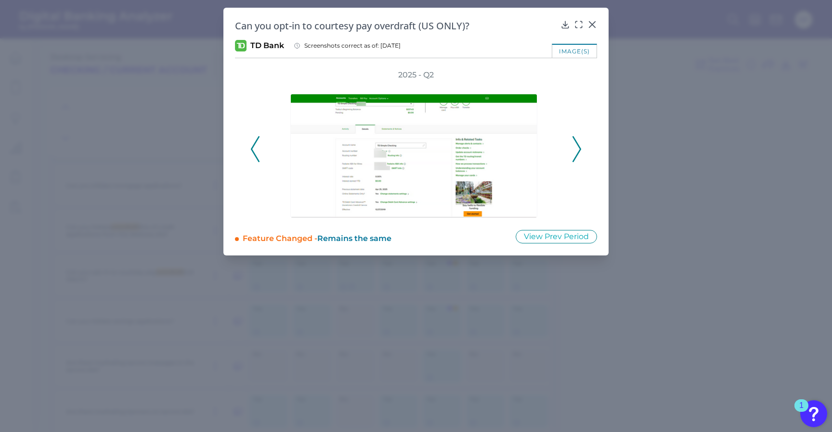
click at [576, 149] on icon at bounding box center [577, 149] width 9 height 26
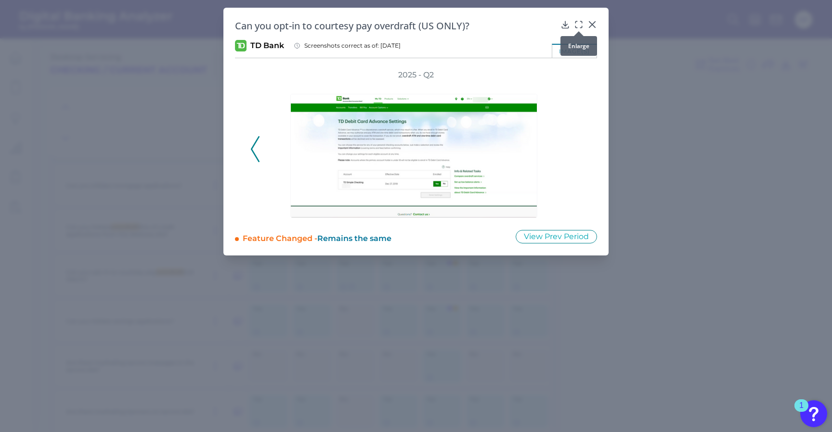
click at [577, 24] on icon at bounding box center [579, 25] width 10 height 10
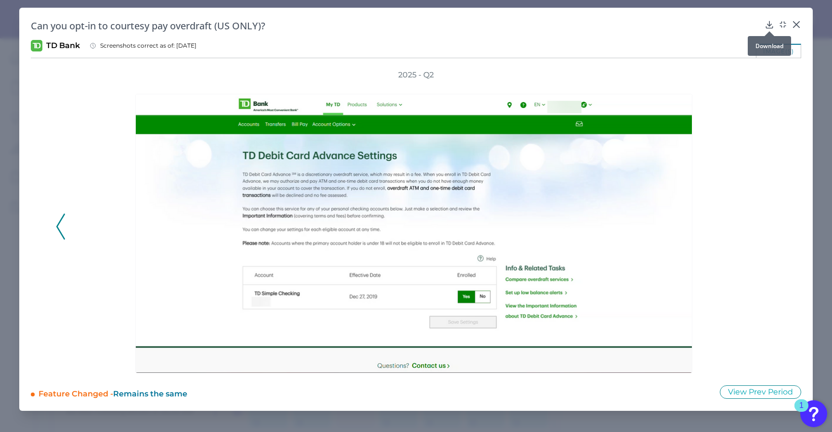
click at [770, 27] on div at bounding box center [770, 31] width 10 height 10
click at [773, 21] on icon at bounding box center [770, 25] width 10 height 10
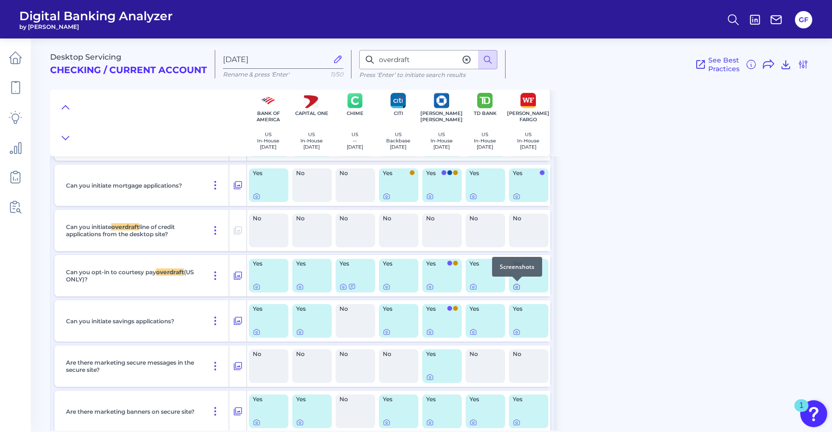
click at [515, 289] on icon at bounding box center [517, 287] width 8 height 8
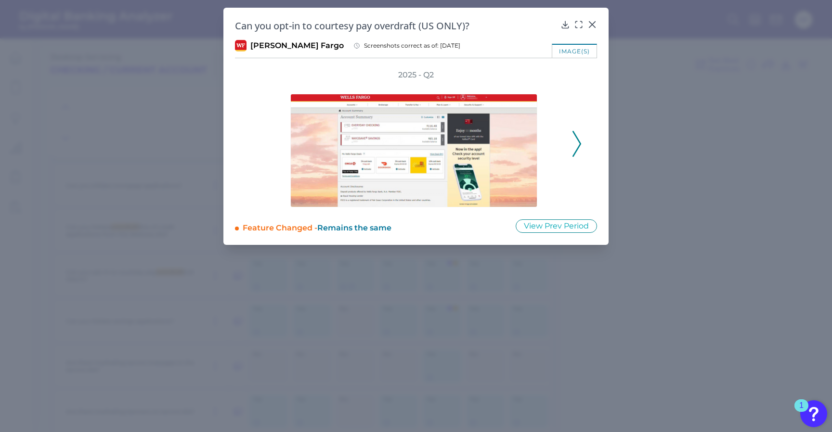
drag, startPoint x: 585, startPoint y: 144, endPoint x: 576, endPoint y: 144, distance: 9.2
click at [585, 144] on div "2025 - Q2" at bounding box center [416, 139] width 362 height 138
click at [576, 144] on icon at bounding box center [577, 144] width 9 height 26
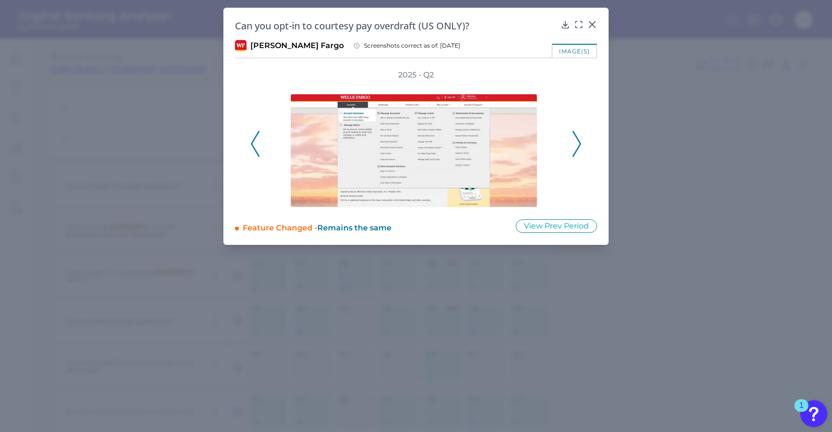
click at [576, 144] on icon at bounding box center [577, 144] width 9 height 26
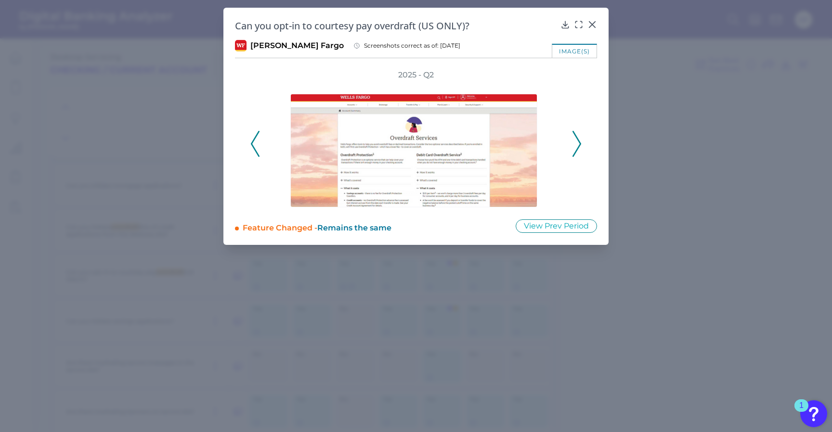
click at [576, 144] on icon at bounding box center [577, 144] width 9 height 26
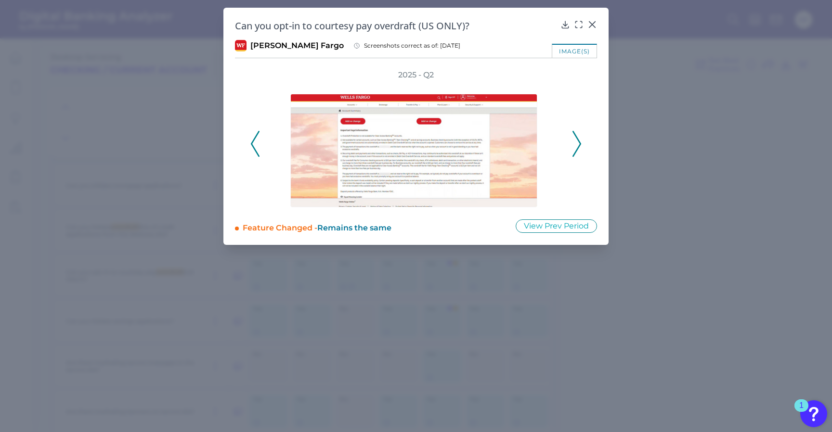
click at [576, 144] on icon at bounding box center [577, 144] width 9 height 26
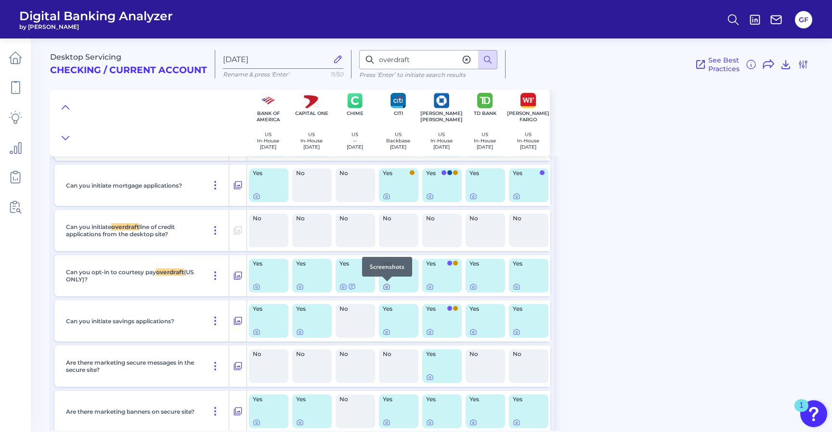
click at [388, 286] on icon at bounding box center [387, 287] width 8 height 8
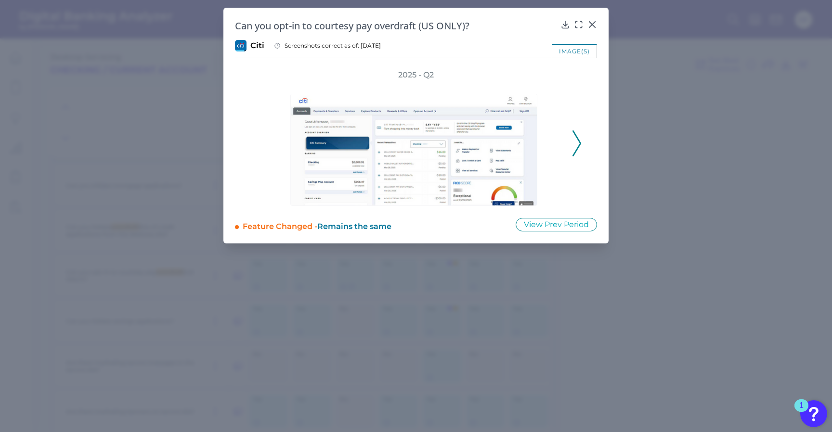
click at [571, 144] on div "2025 - Q2" at bounding box center [415, 138] width 331 height 136
click at [576, 143] on icon at bounding box center [577, 144] width 9 height 26
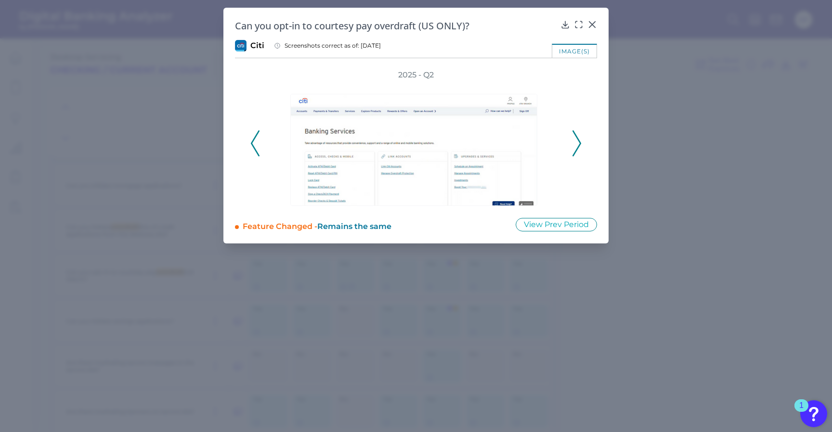
click at [576, 143] on icon at bounding box center [577, 144] width 9 height 26
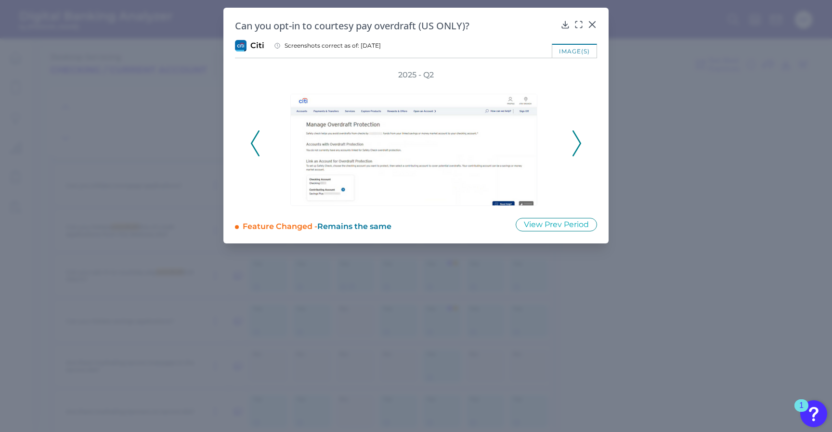
click at [576, 143] on icon at bounding box center [577, 144] width 9 height 26
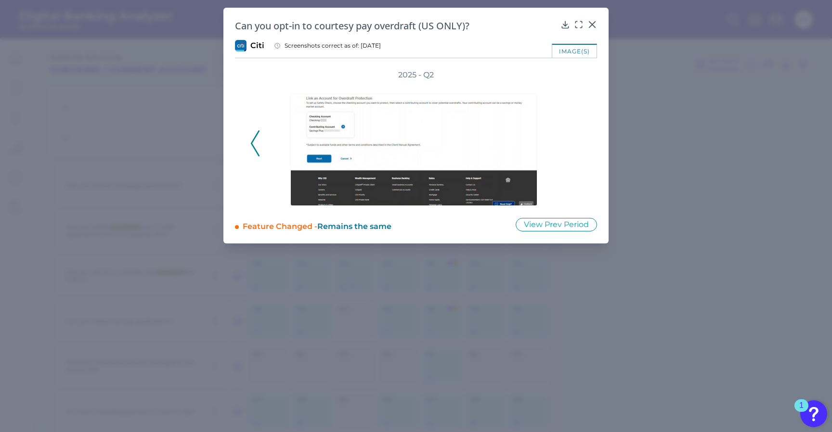
click at [576, 143] on div "2025 - Q2" at bounding box center [415, 138] width 331 height 136
click at [590, 21] on icon at bounding box center [593, 25] width 10 height 10
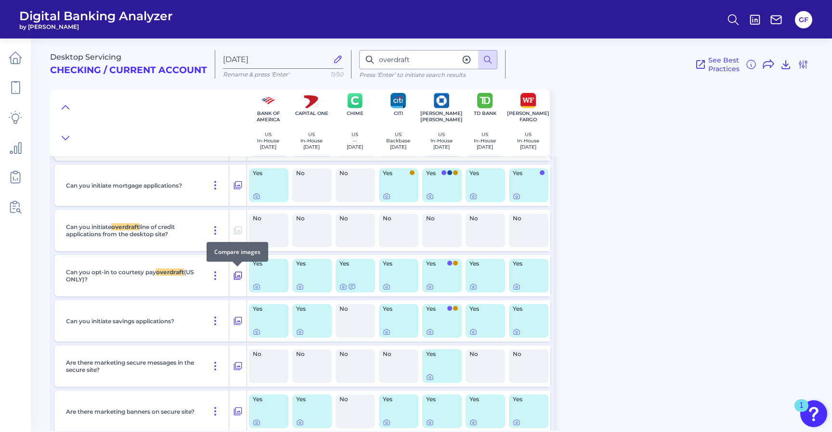
click at [245, 274] on button at bounding box center [237, 275] width 17 height 15
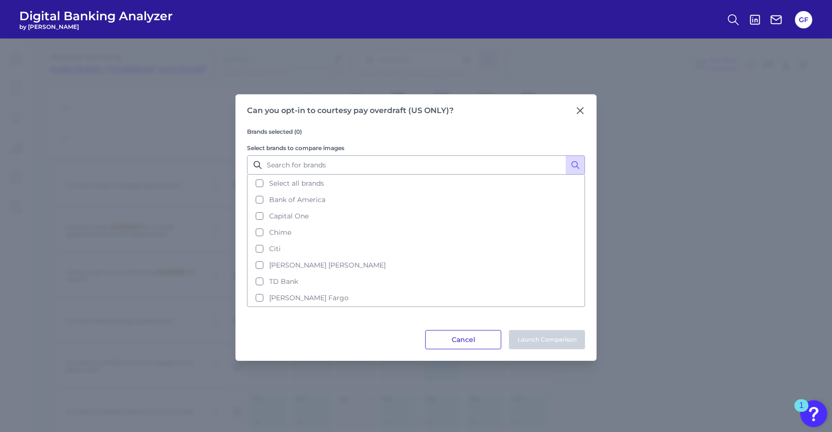
click at [435, 335] on button "Cancel" at bounding box center [463, 339] width 76 height 19
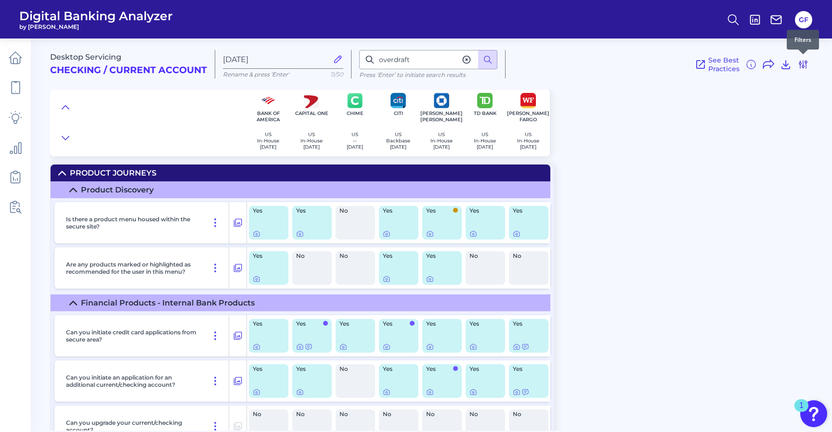
click at [802, 64] on icon at bounding box center [804, 65] width 12 height 12
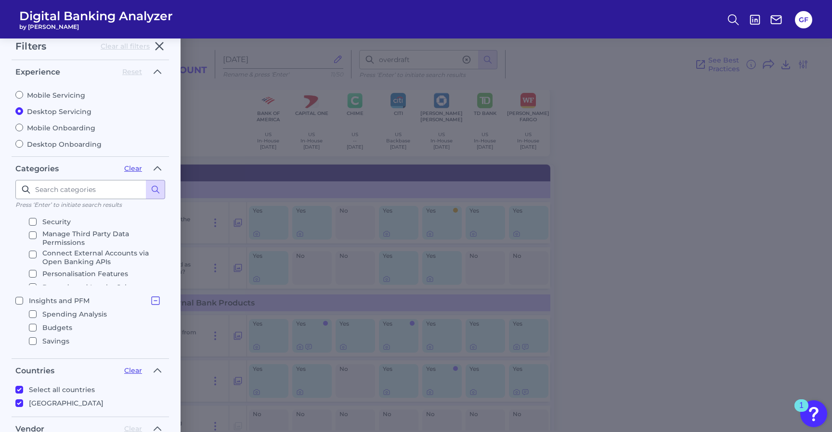
scroll to position [624, 0]
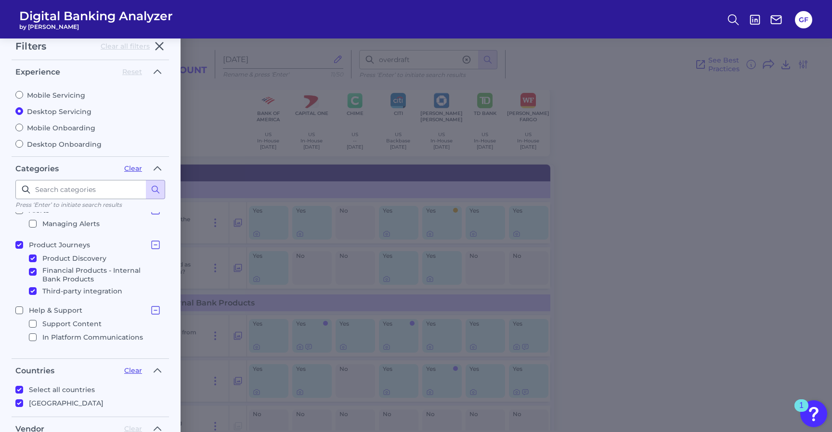
click at [18, 245] on input "Product Journeys Product Discovery Financial Products - Internal Bank Products …" at bounding box center [19, 245] width 8 height 8
checkbox input "false"
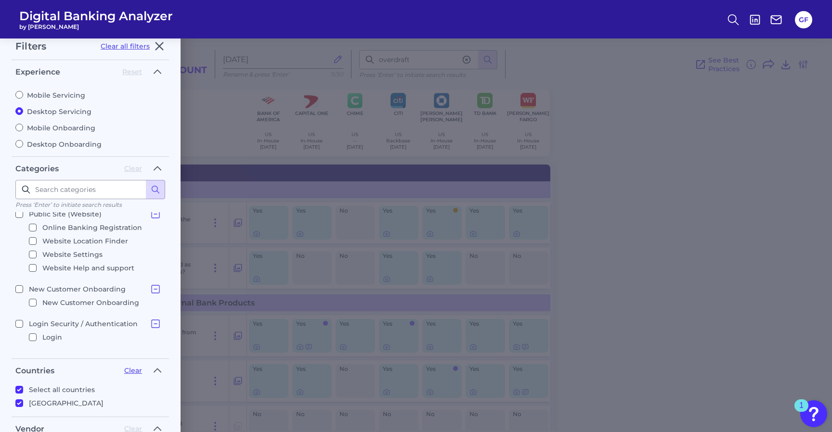
scroll to position [40, 0]
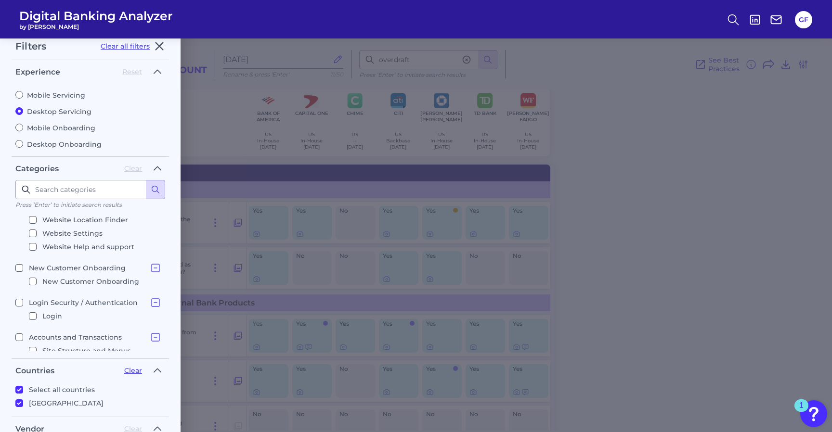
click at [16, 267] on input "New Customer Onboarding New Customer Onboarding" at bounding box center [19, 268] width 8 height 8
checkbox input "true"
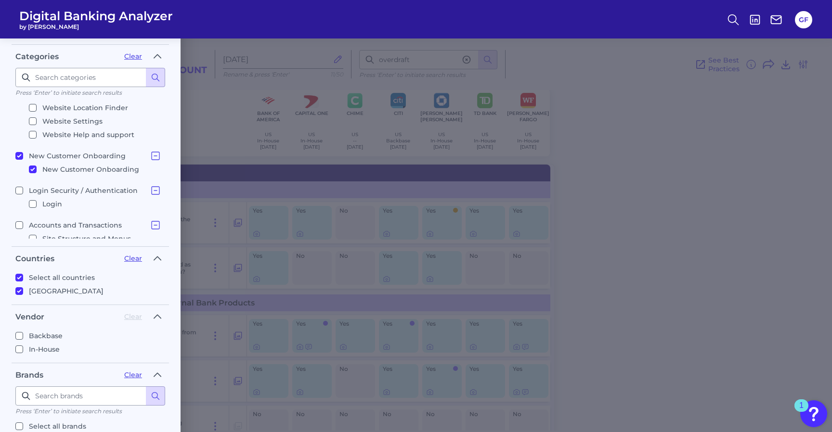
scroll to position [383, 0]
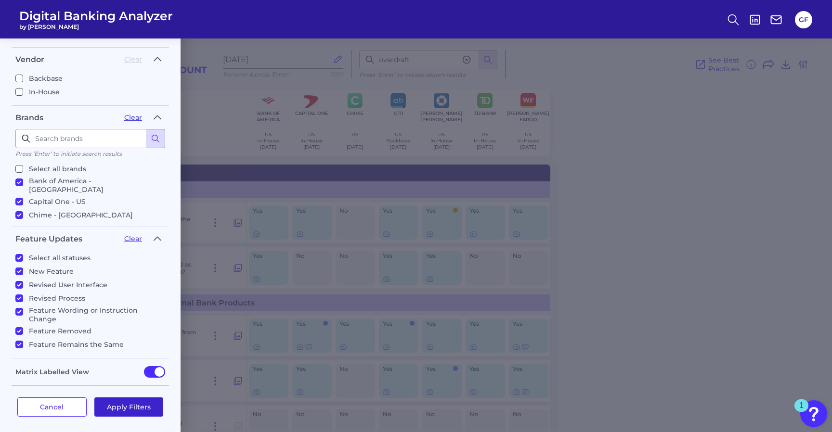
click at [121, 398] on button "Apply Filters" at bounding box center [128, 407] width 69 height 19
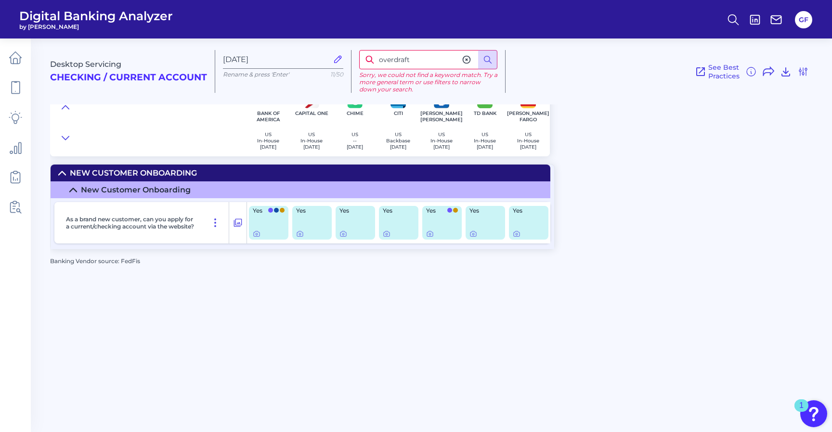
scroll to position [0, 0]
click at [254, 236] on icon at bounding box center [257, 234] width 6 height 5
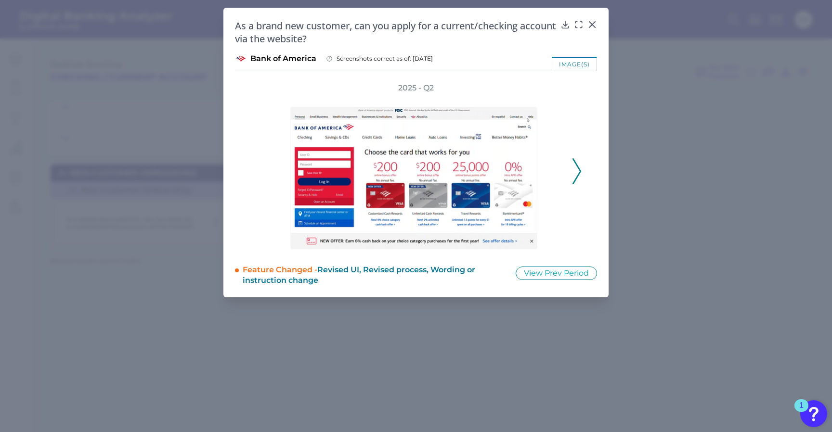
click at [584, 164] on div "2025 - Q2" at bounding box center [416, 166] width 362 height 167
click at [578, 164] on icon at bounding box center [577, 171] width 9 height 26
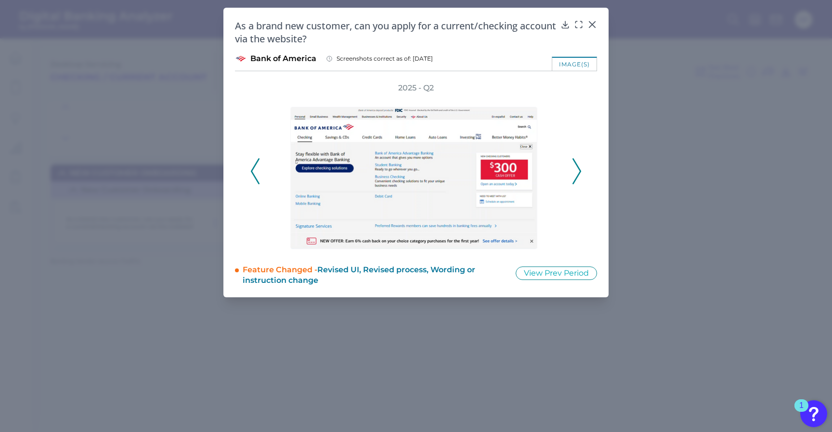
click at [578, 164] on icon at bounding box center [577, 171] width 9 height 26
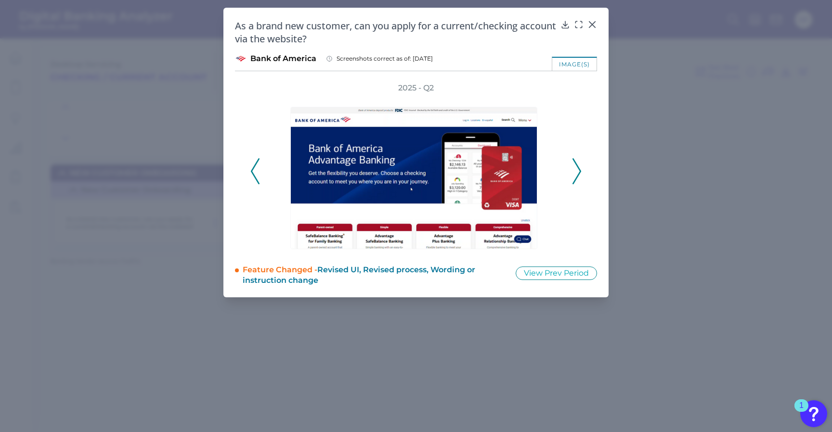
click at [578, 164] on icon at bounding box center [577, 171] width 9 height 26
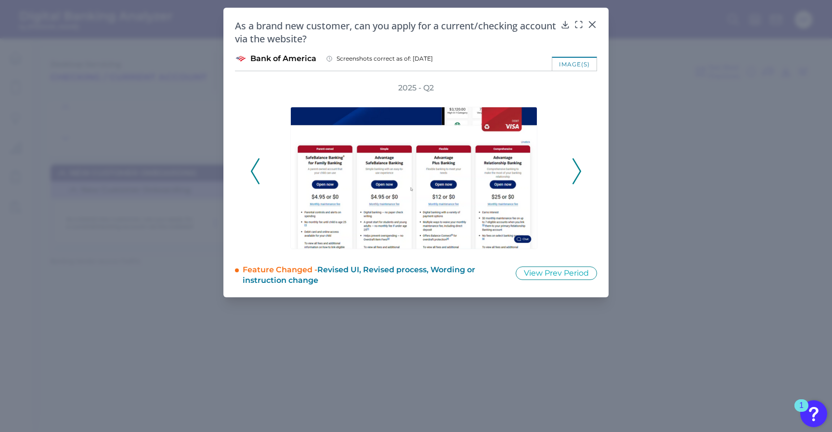
click at [578, 164] on icon at bounding box center [577, 171] width 9 height 26
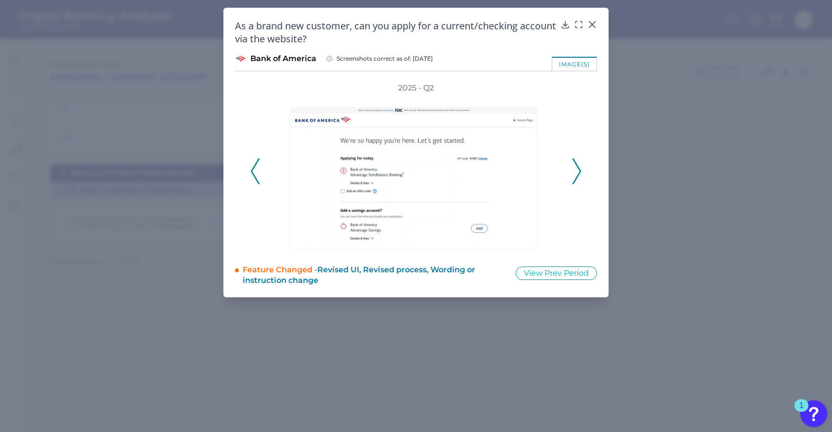
click at [578, 164] on icon at bounding box center [577, 171] width 9 height 26
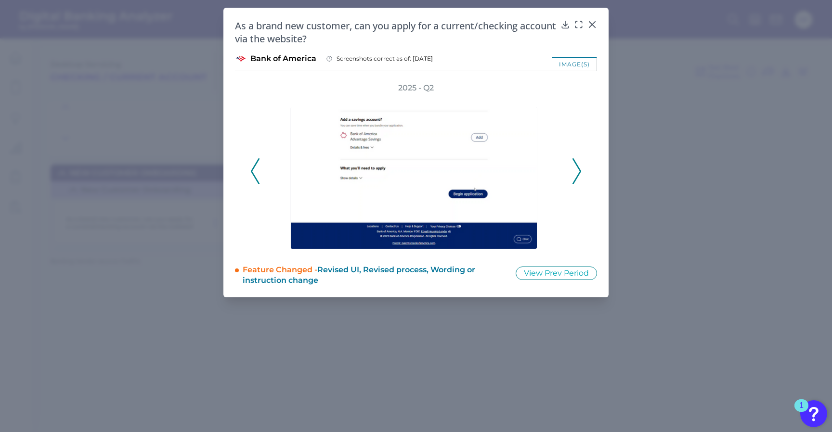
click at [578, 164] on icon at bounding box center [577, 171] width 9 height 26
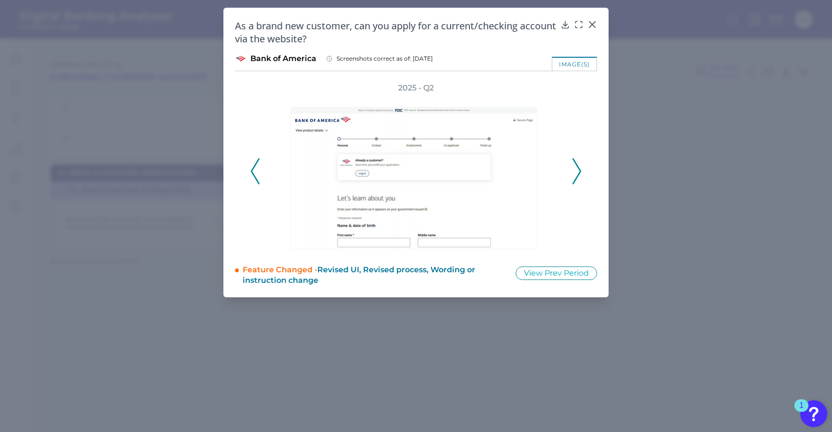
click at [578, 164] on icon at bounding box center [577, 171] width 9 height 26
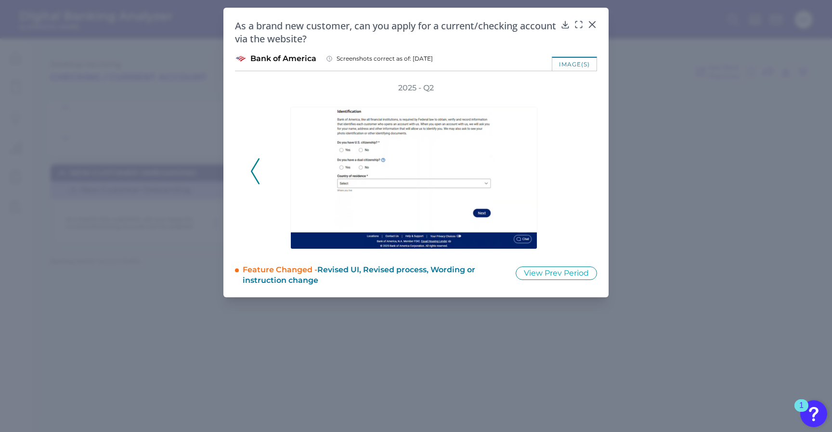
click at [578, 164] on div "2025 - Q2" at bounding box center [415, 166] width 331 height 167
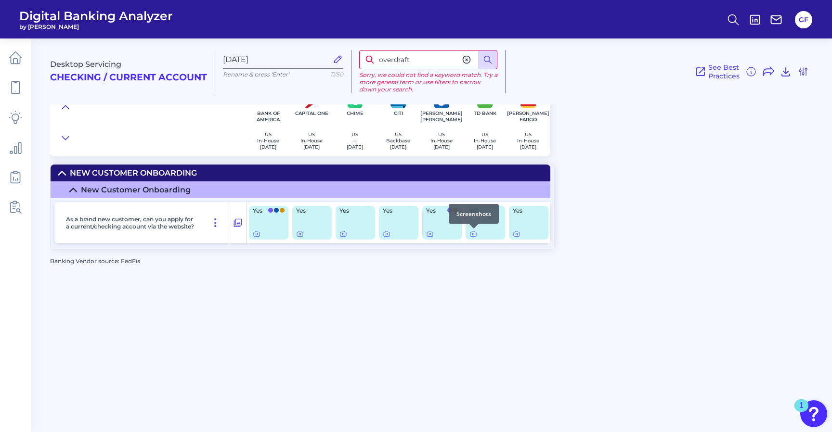
click at [475, 233] on div at bounding box center [474, 229] width 10 height 10
click at [472, 233] on icon at bounding box center [474, 234] width 8 height 8
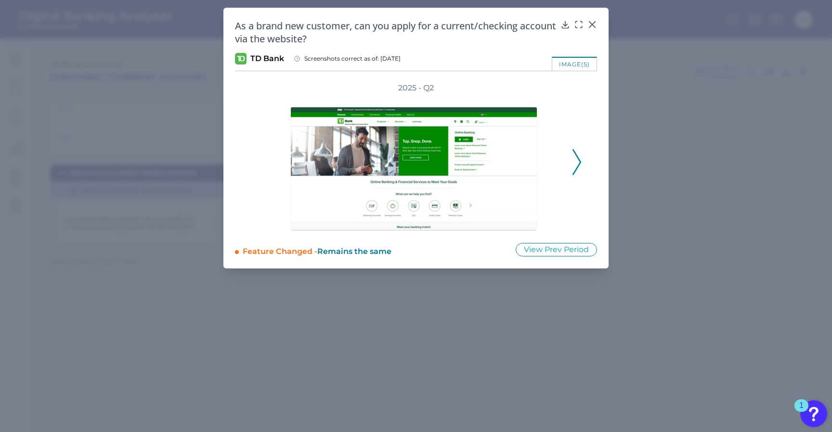
click at [584, 159] on div "2025 - Q2" at bounding box center [416, 157] width 362 height 148
click at [576, 158] on icon at bounding box center [577, 162] width 9 height 26
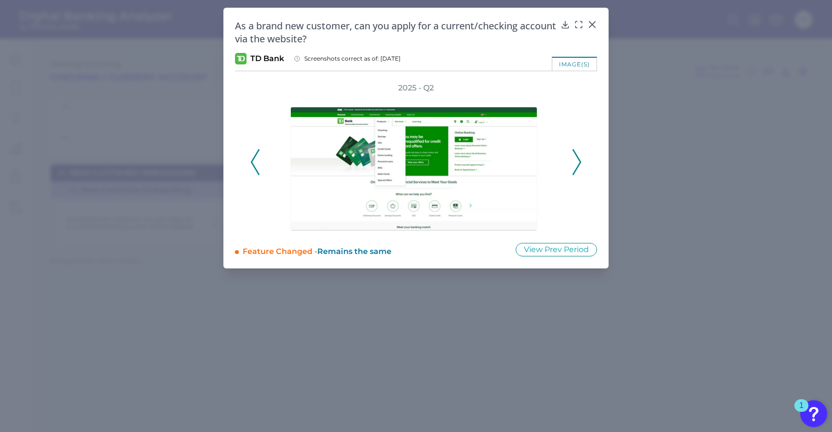
click at [576, 158] on icon at bounding box center [577, 162] width 9 height 26
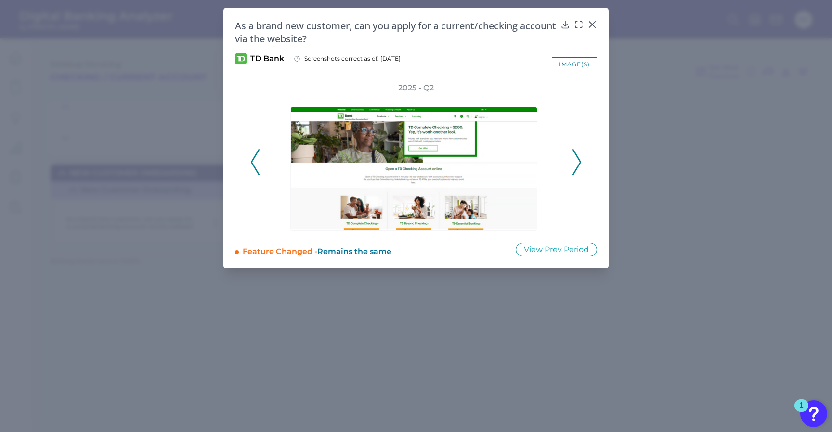
click at [576, 158] on icon at bounding box center [577, 162] width 9 height 26
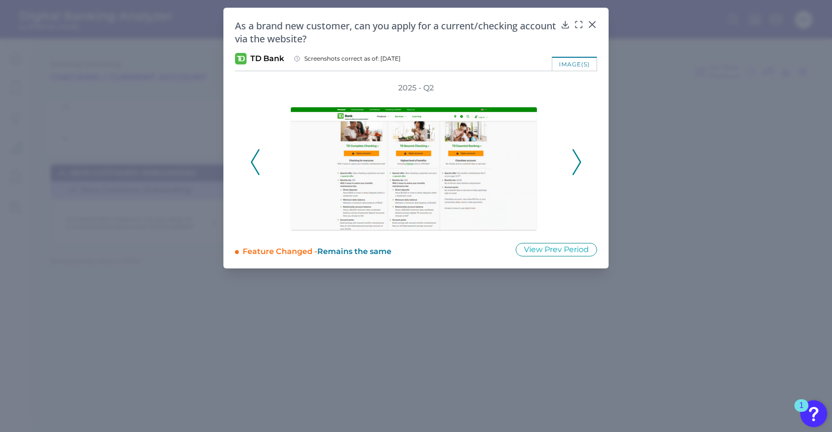
click at [576, 158] on icon at bounding box center [577, 162] width 9 height 26
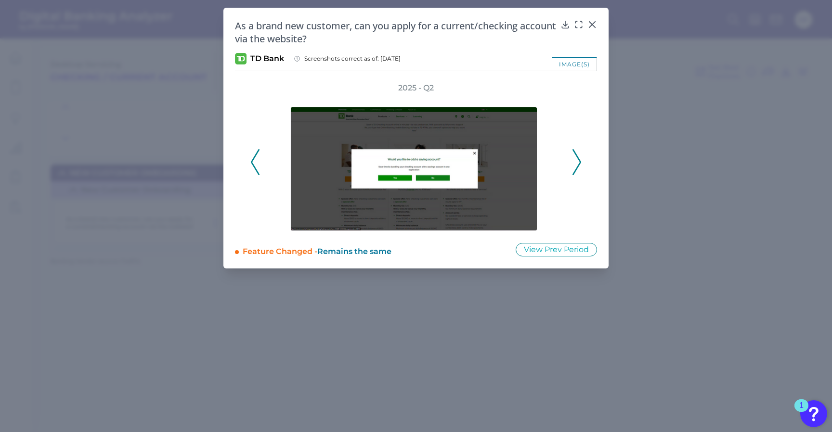
click at [576, 158] on icon at bounding box center [577, 162] width 9 height 26
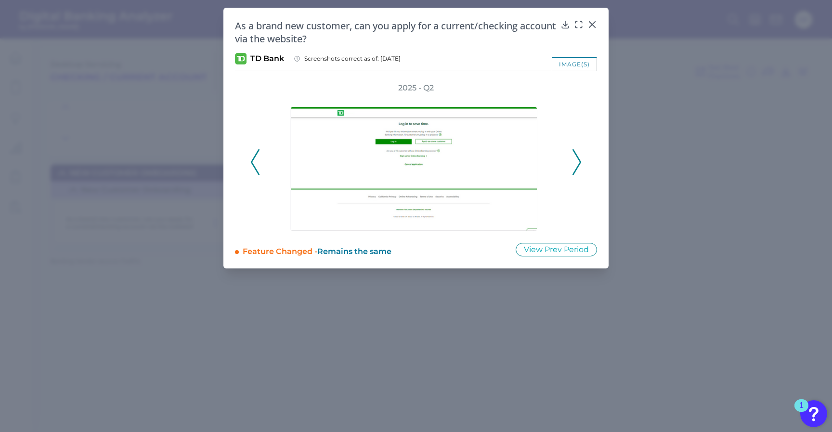
click at [576, 158] on icon at bounding box center [577, 162] width 9 height 26
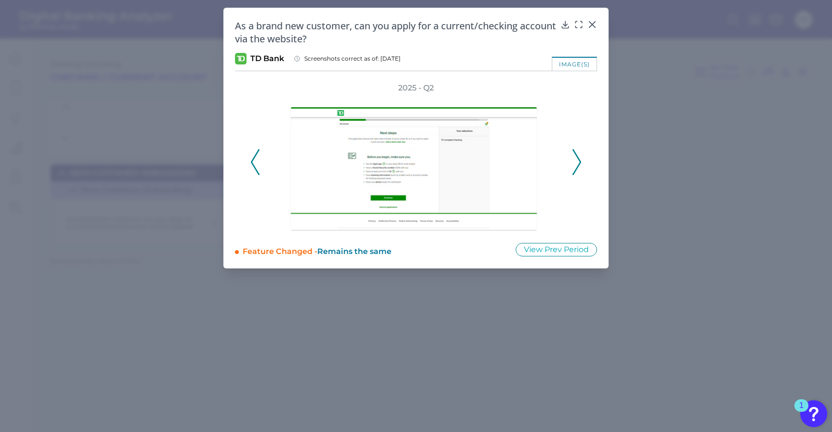
click at [576, 158] on icon at bounding box center [577, 162] width 9 height 26
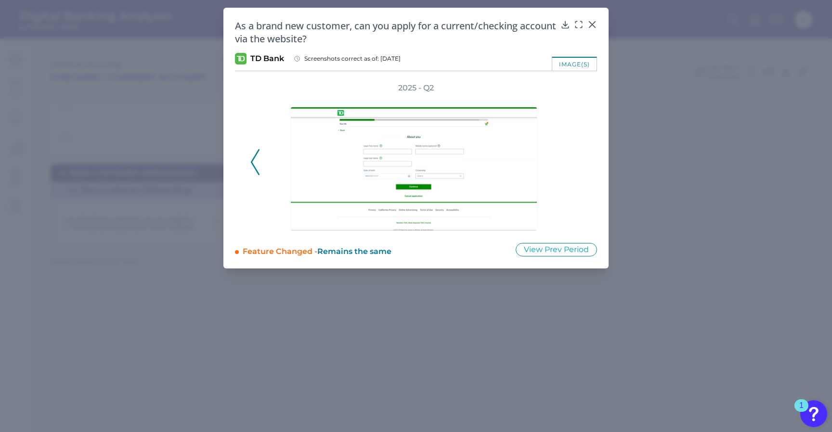
click at [576, 158] on div "2025 - Q2" at bounding box center [415, 157] width 331 height 148
click at [594, 20] on icon at bounding box center [593, 25] width 10 height 10
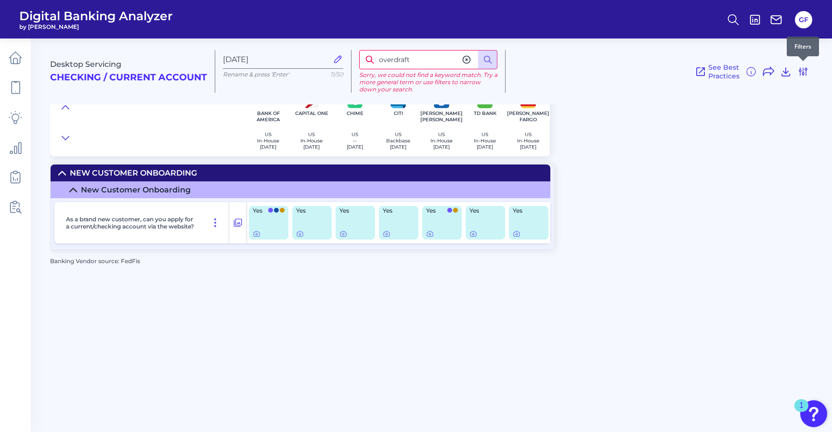
click at [800, 71] on icon at bounding box center [803, 72] width 8 height 8
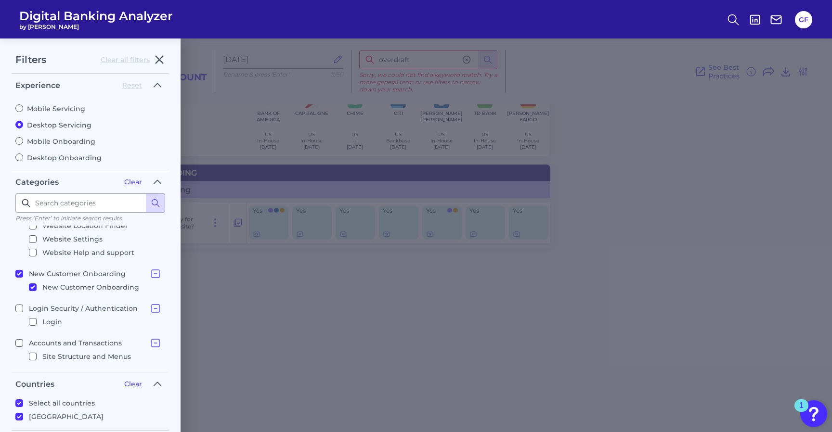
scroll to position [51, 0]
click at [18, 268] on input "New Customer Onboarding New Customer Onboarding" at bounding box center [19, 271] width 8 height 8
checkbox input "false"
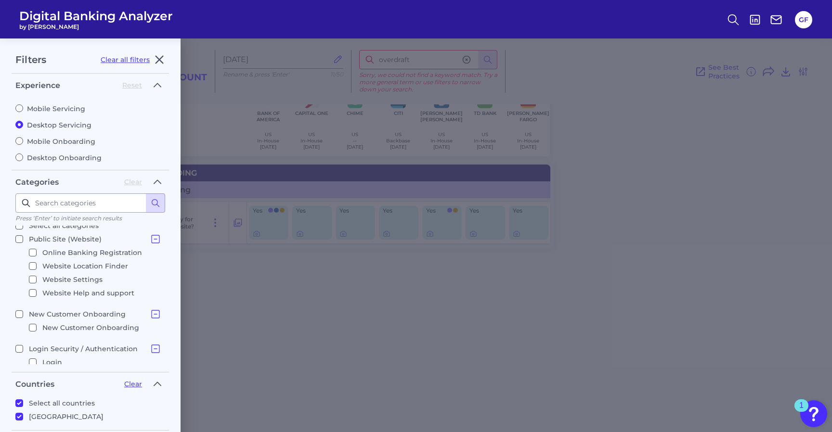
scroll to position [0, 0]
click at [18, 161] on fieldset "Experience Reset Mobile Servicing Desktop Servicing Mobile Onboarding Desktop O…" at bounding box center [90, 124] width 157 height 93
click at [18, 155] on input "Desktop Onboarding" at bounding box center [19, 158] width 8 height 8
radio input "true"
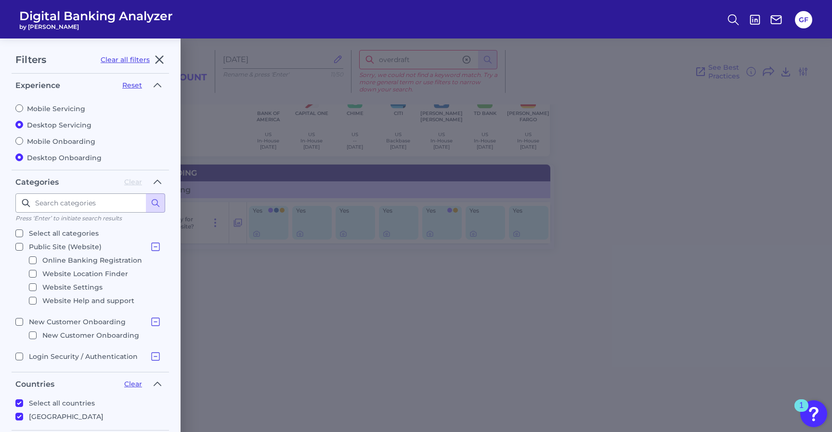
radio input "false"
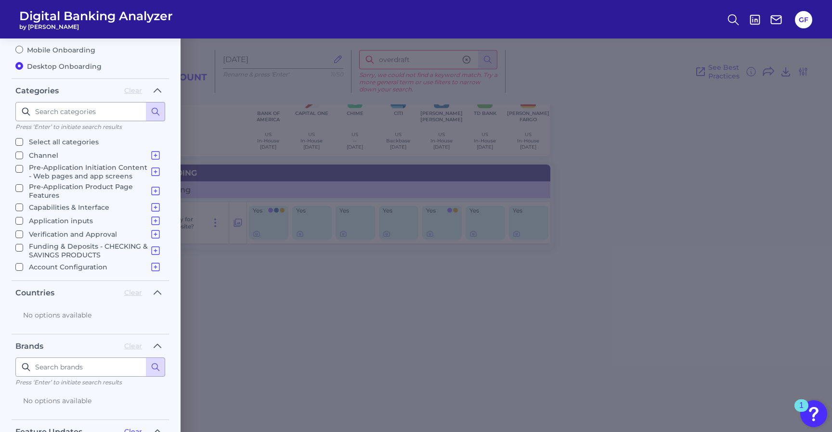
scroll to position [93, 0]
click at [19, 243] on input "Funding & Deposits - CHECKING & SAVINGS PRODUCTS Funding & Deposits - CHECKING …" at bounding box center [19, 247] width 8 height 8
checkbox input "true"
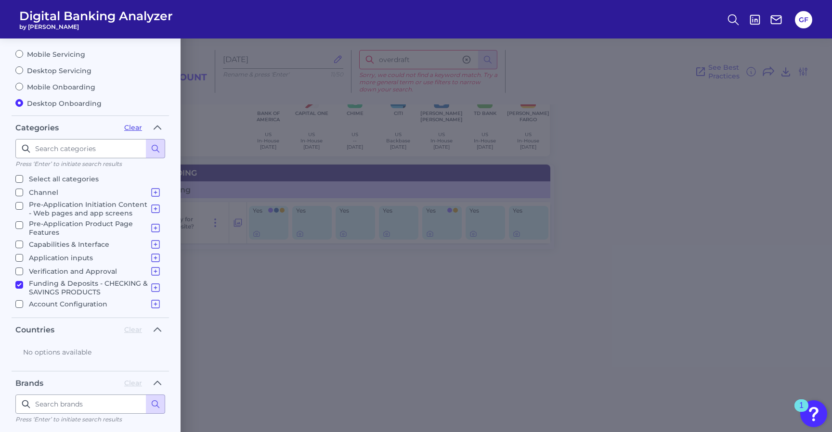
scroll to position [53, 0]
click at [16, 255] on input "Application inputs Application Questions Additional Applicants & Products" at bounding box center [19, 259] width 8 height 8
click at [18, 253] on label "Application inputs Application Questions Additional Applicants & Products" at bounding box center [88, 259] width 146 height 12
click at [18, 255] on input "Application inputs Application Questions Additional Applicants & Products" at bounding box center [19, 259] width 8 height 8
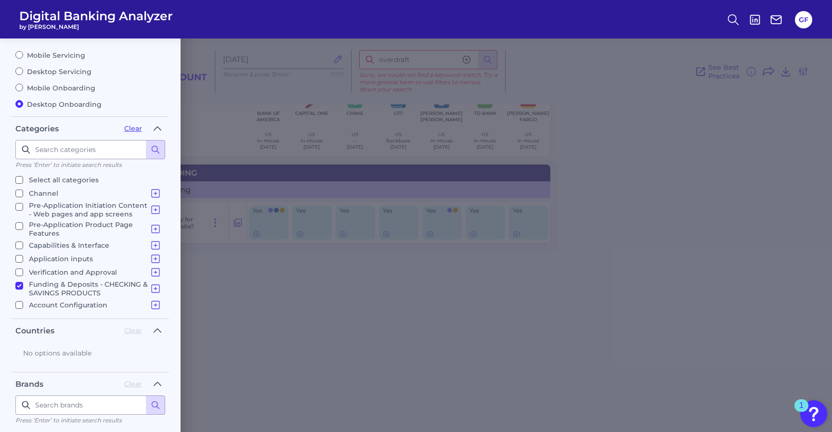
checkbox input "true"
click at [16, 240] on label "Capabilities & Interface Overview Form Design In Application Help & Support" at bounding box center [88, 246] width 146 height 12
click at [16, 242] on input "Capabilities & Interface Overview Form Design In Application Help & Support" at bounding box center [19, 246] width 8 height 8
checkbox input "true"
click at [17, 271] on input "Verification and Approval Verification & Agreement" at bounding box center [19, 273] width 8 height 8
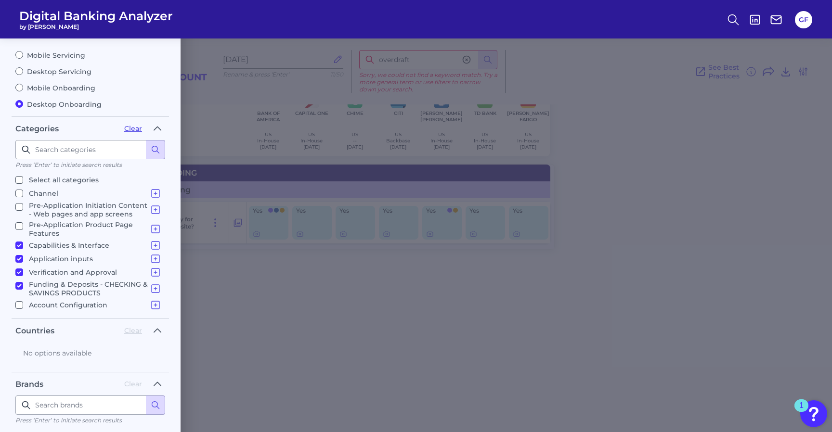
checkbox input "true"
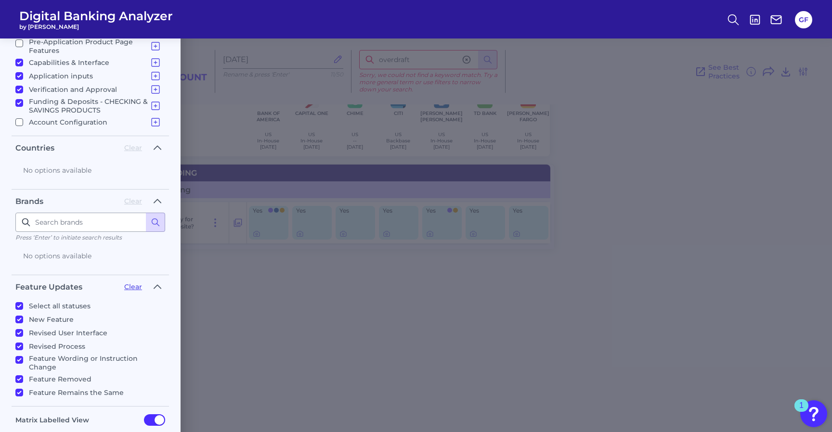
scroll to position [281, 0]
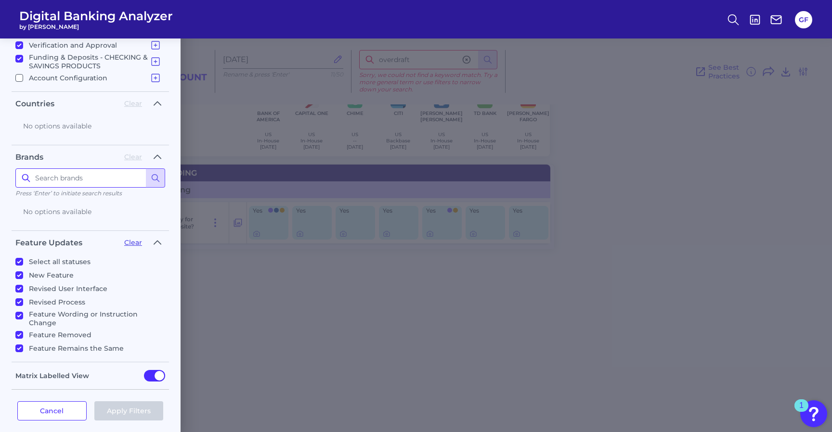
click at [106, 178] on input at bounding box center [90, 178] width 150 height 19
type input "t"
click at [154, 173] on icon at bounding box center [156, 178] width 10 height 10
click at [26, 173] on icon at bounding box center [26, 178] width 10 height 10
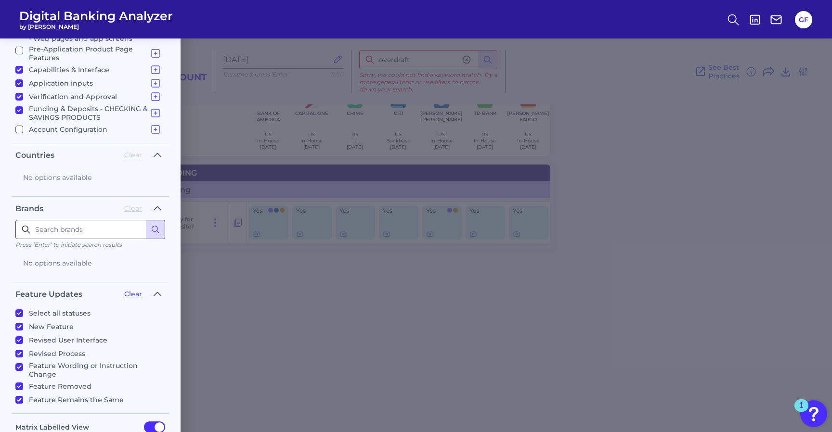
scroll to position [205, 0]
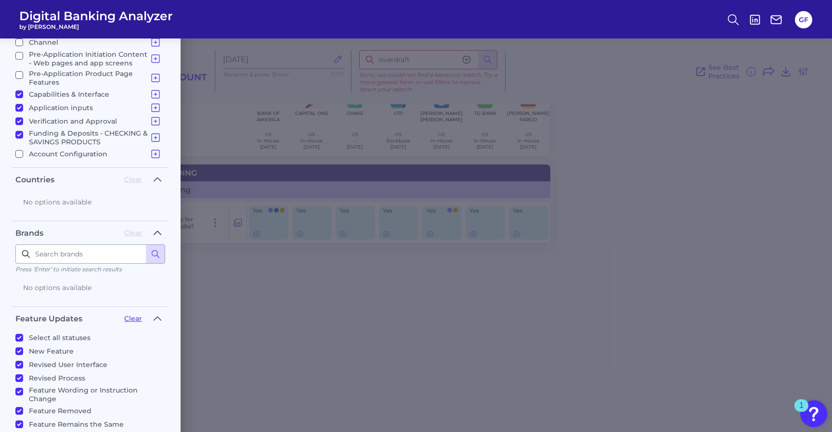
click at [155, 227] on icon "button" at bounding box center [158, 233] width 8 height 12
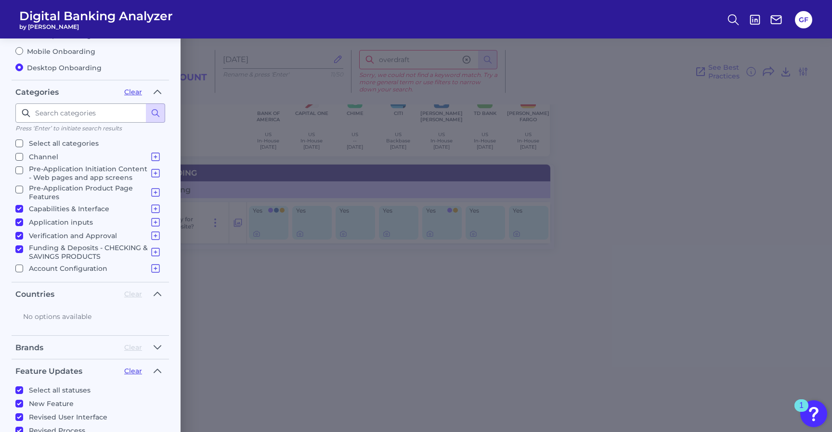
scroll to position [219, 0]
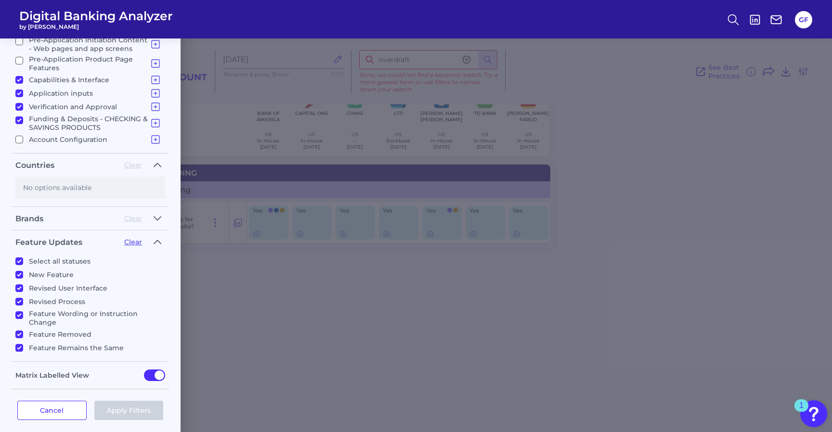
click at [60, 177] on div "No options available" at bounding box center [90, 188] width 150 height 22
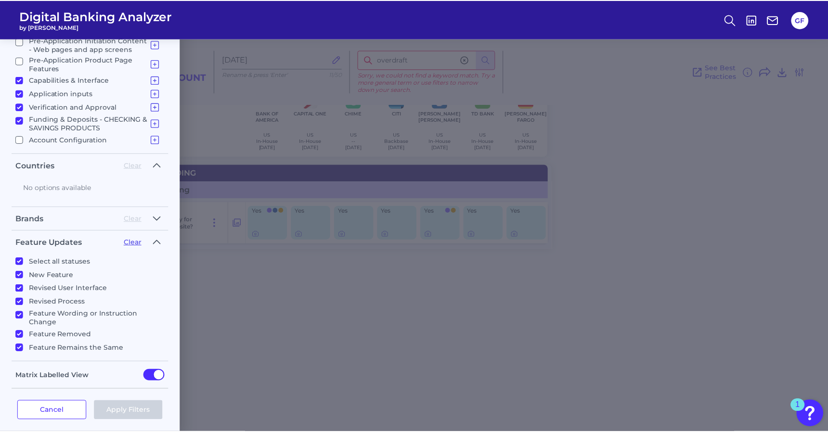
scroll to position [0, 0]
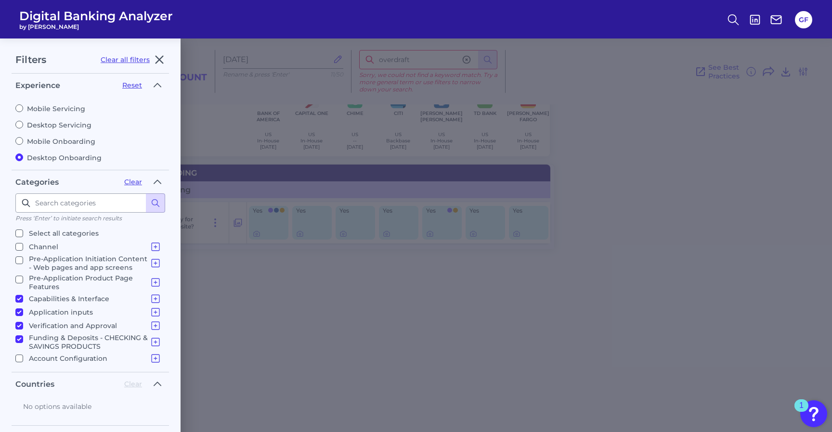
click at [71, 21] on span "Digital Banking Analyzer" at bounding box center [96, 16] width 154 height 14
click at [67, 13] on span "Digital Banking Analyzer" at bounding box center [96, 16] width 154 height 14
click at [163, 54] on icon "button" at bounding box center [160, 60] width 12 height 12
radio input "true"
radio input "false"
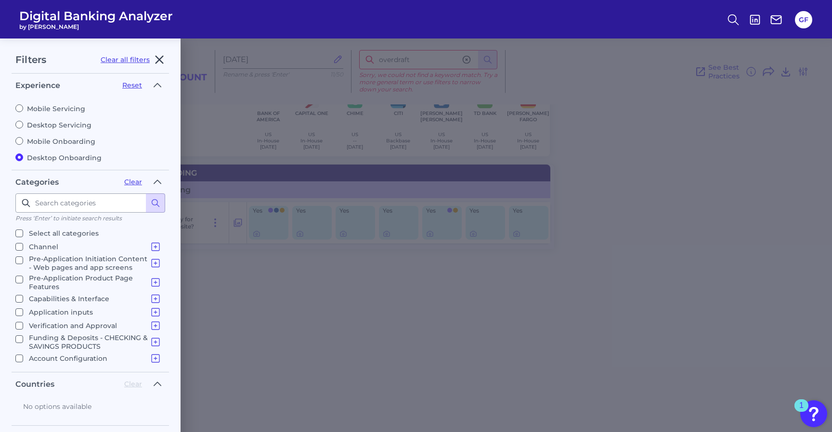
checkbox input "false"
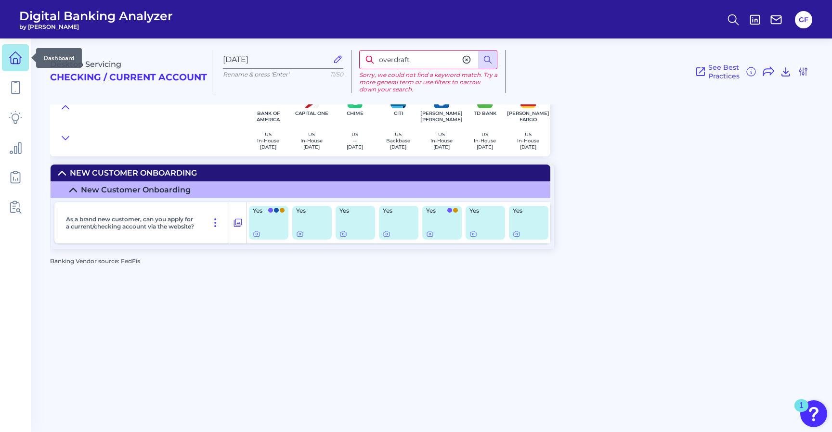
click at [17, 61] on icon at bounding box center [15, 60] width 4 height 5
